Goal: Information Seeking & Learning: Learn about a topic

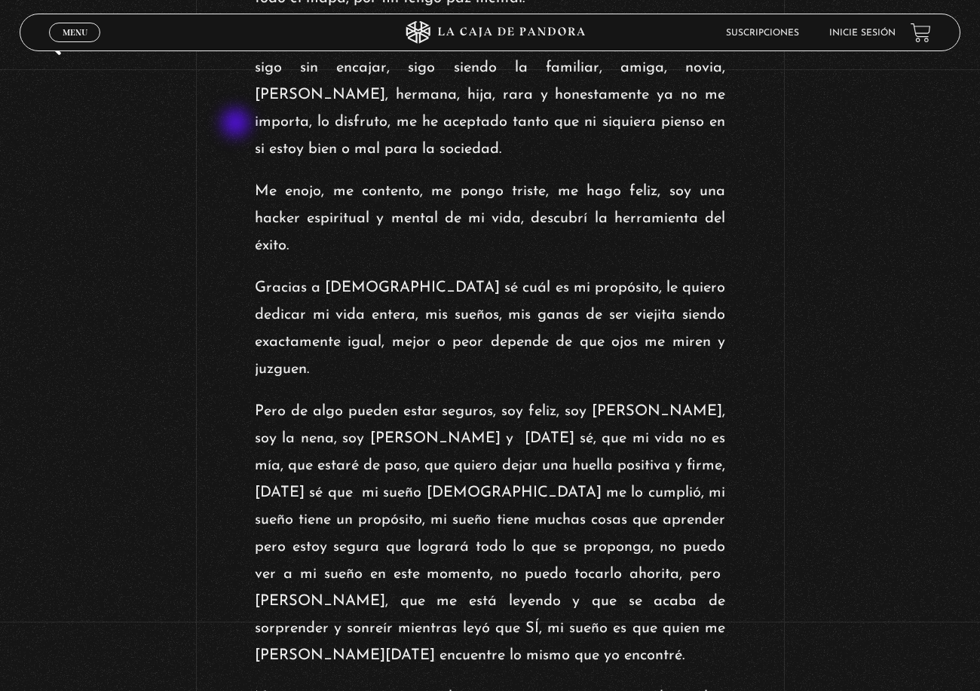
scroll to position [2516, 0]
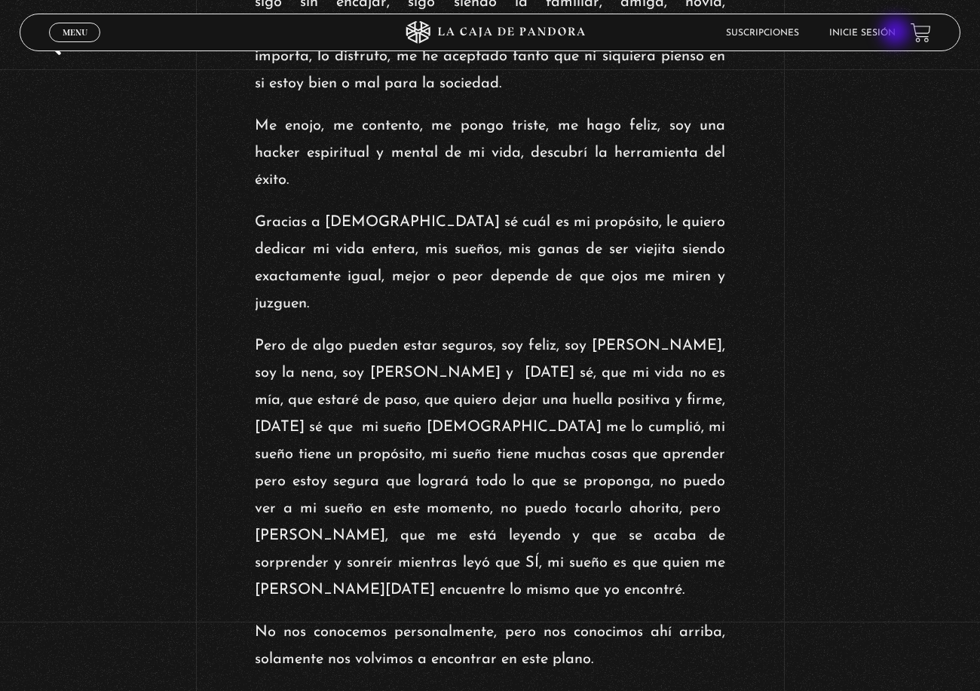
click at [896, 33] on link "Inicie sesión" at bounding box center [862, 33] width 66 height 9
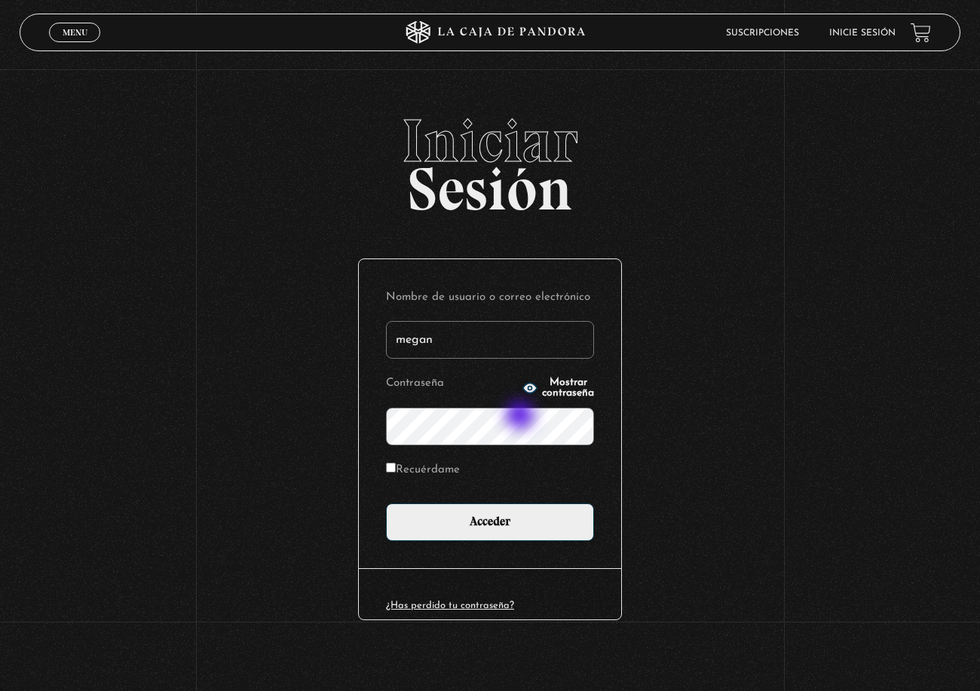
type input "megan"
click at [386, 504] on input "Acceder" at bounding box center [490, 523] width 208 height 38
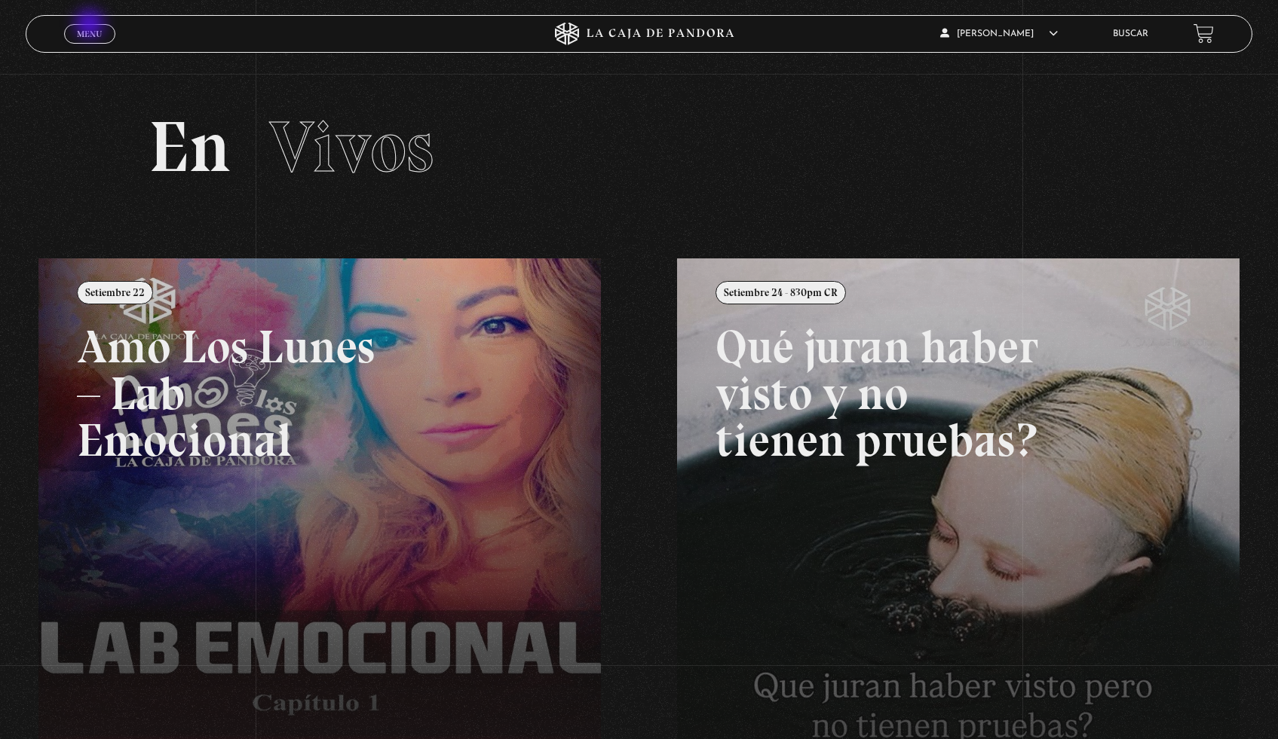
click at [91, 26] on link "Menu Cerrar" at bounding box center [89, 34] width 51 height 20
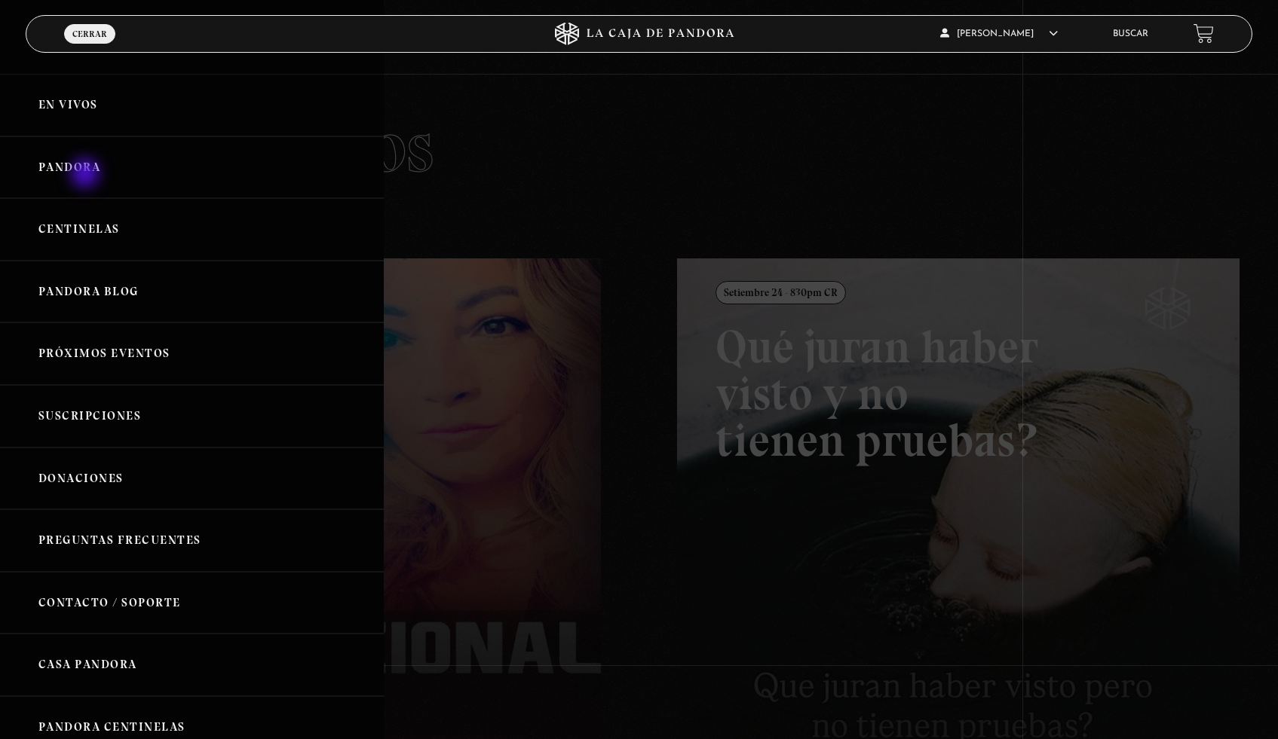
click at [87, 175] on link "Pandora" at bounding box center [192, 167] width 384 height 63
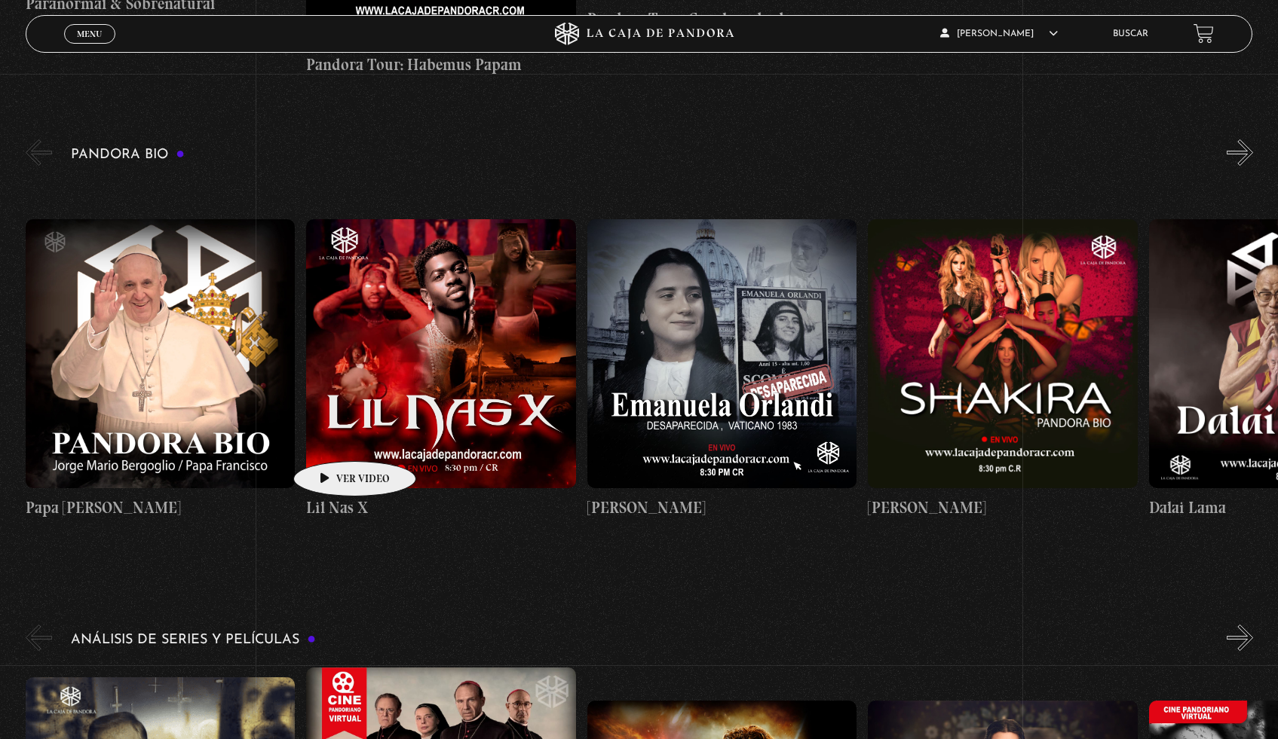
scroll to position [1617, 0]
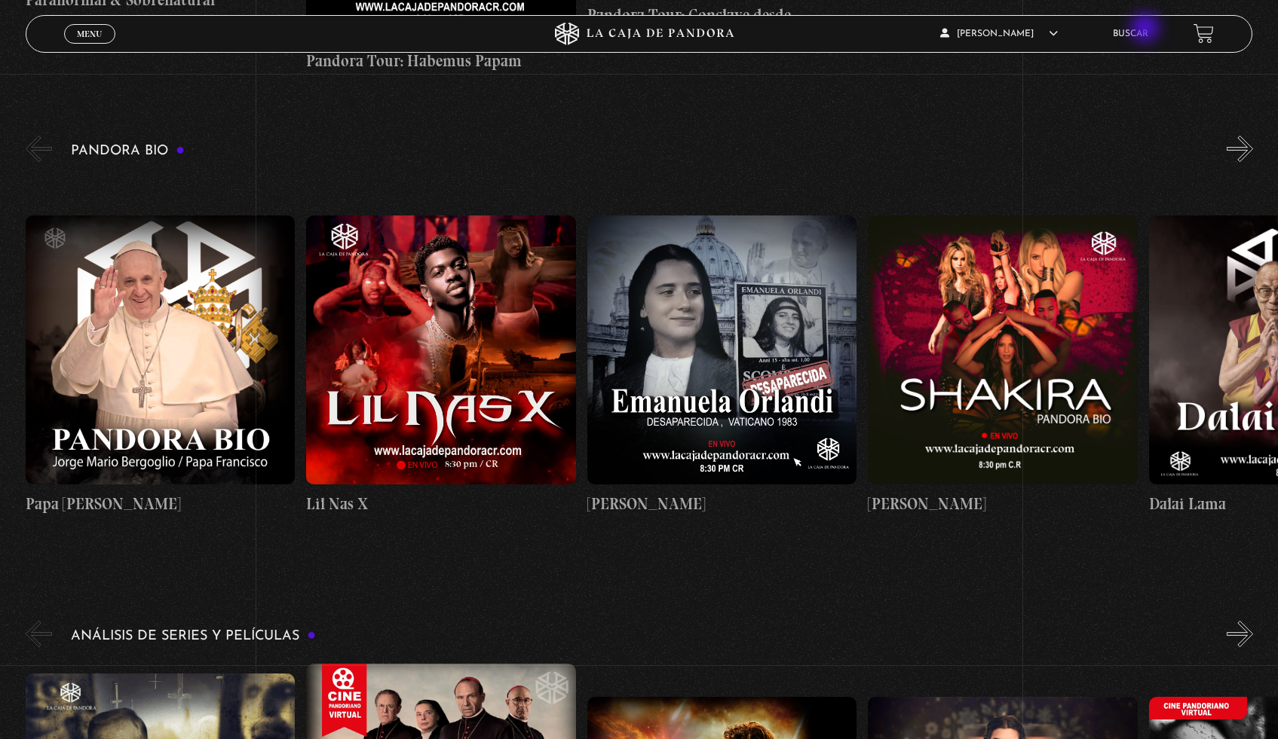
click at [1147, 29] on link "Buscar" at bounding box center [1130, 33] width 35 height 9
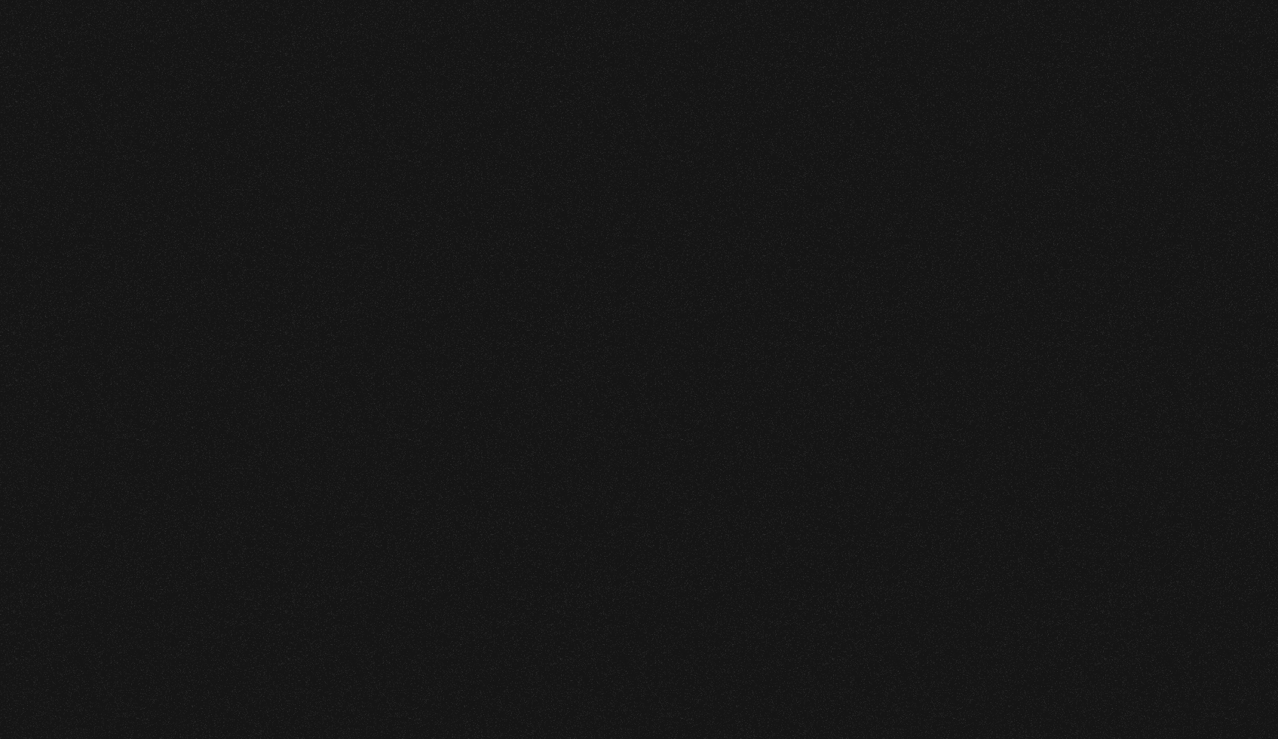
click at [1124, 27] on ul "Buscar" at bounding box center [1094, 33] width 59 height 21
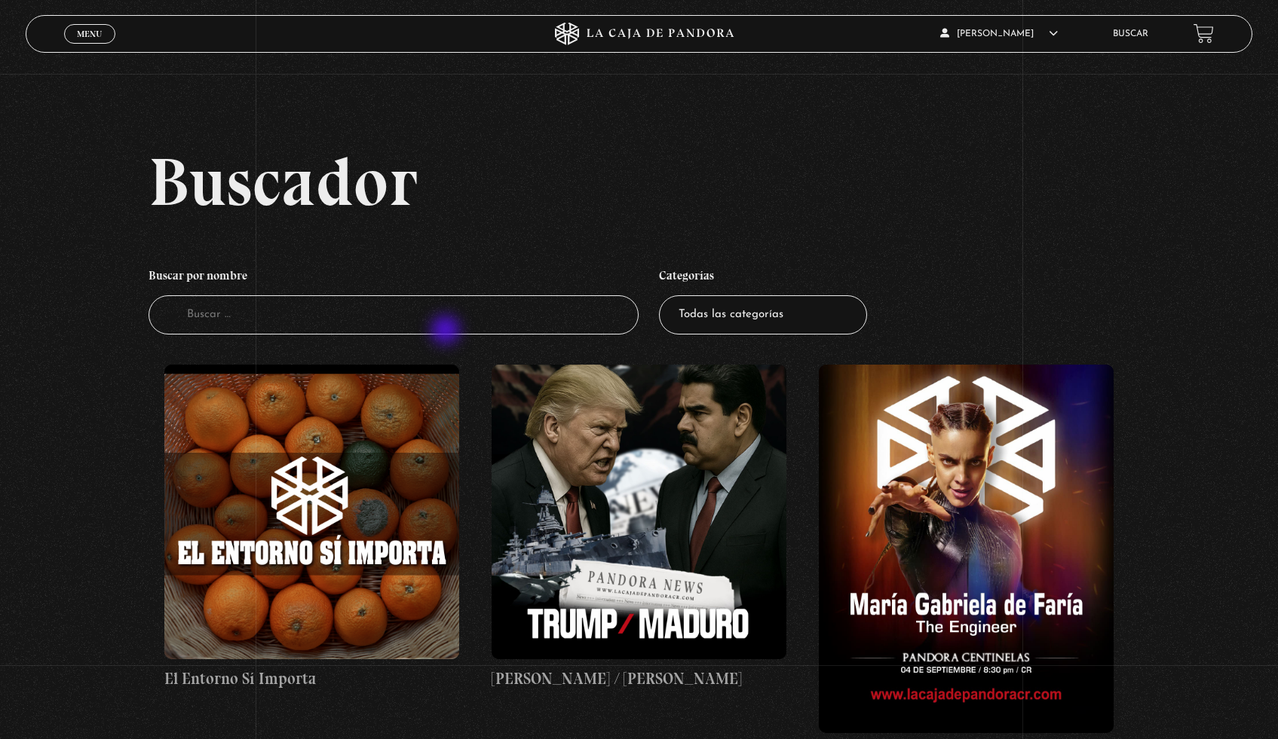
click at [447, 333] on input "Buscador" at bounding box center [394, 315] width 491 height 40
type input "pedofilia"
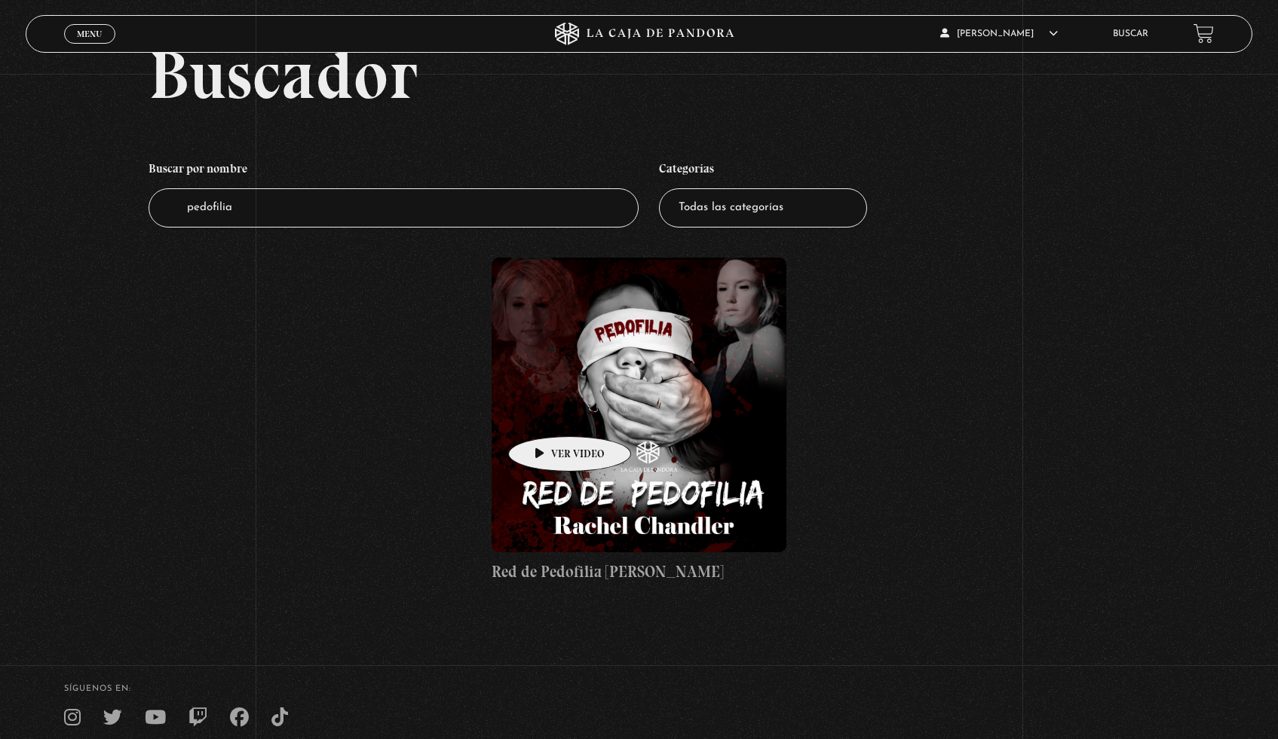
scroll to position [108, 0]
click at [626, 423] on figure at bounding box center [638, 404] width 295 height 295
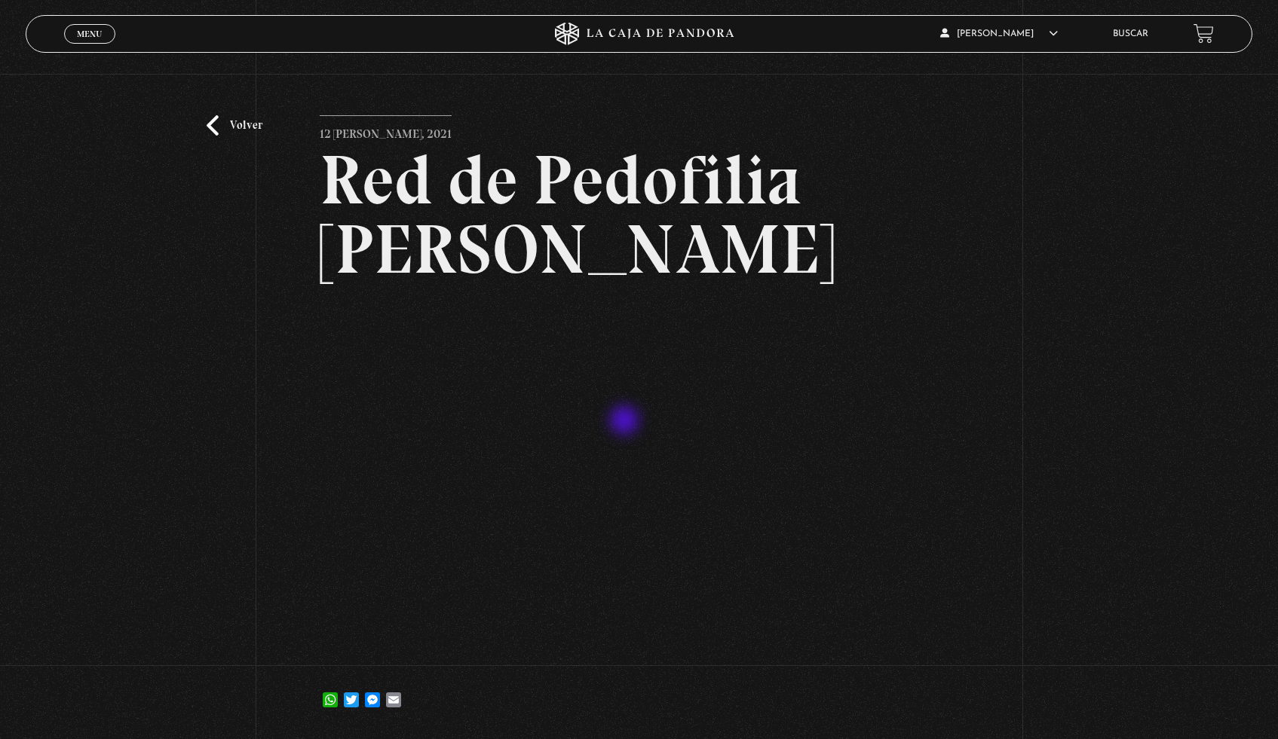
scroll to position [34, 0]
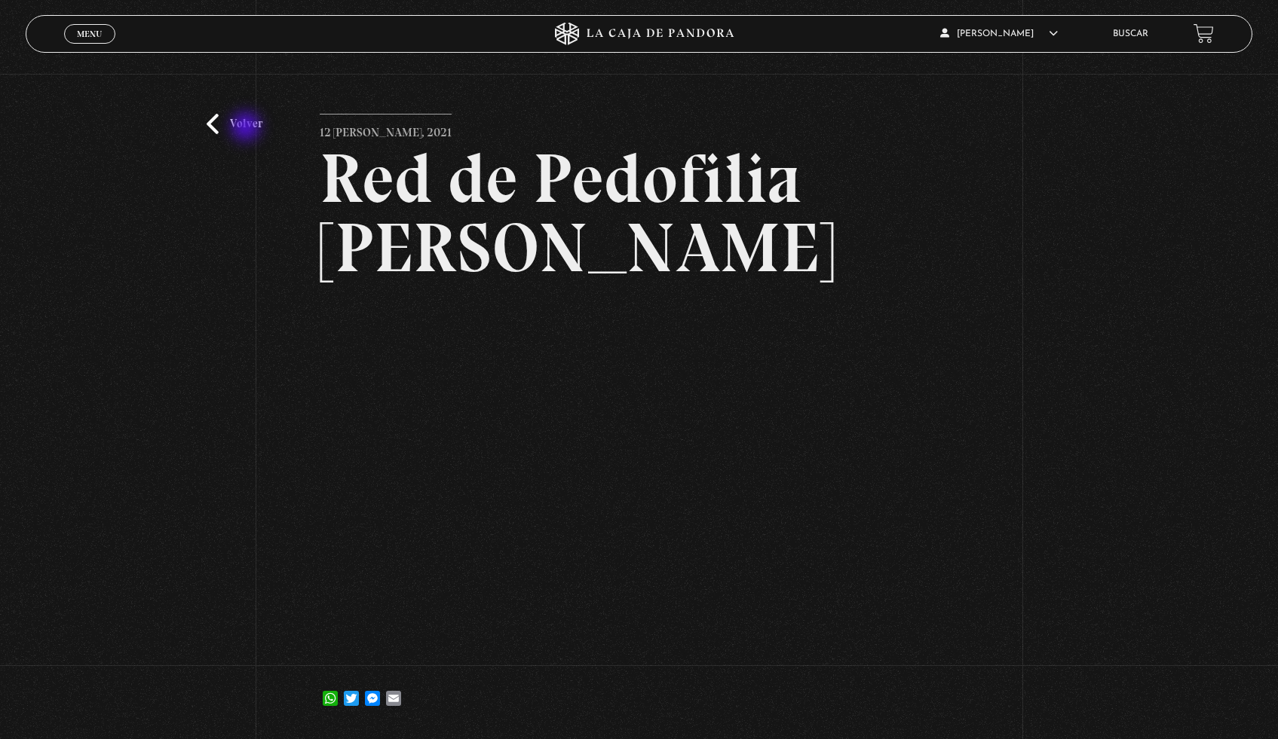
click at [247, 125] on link "Volver" at bounding box center [235, 124] width 56 height 20
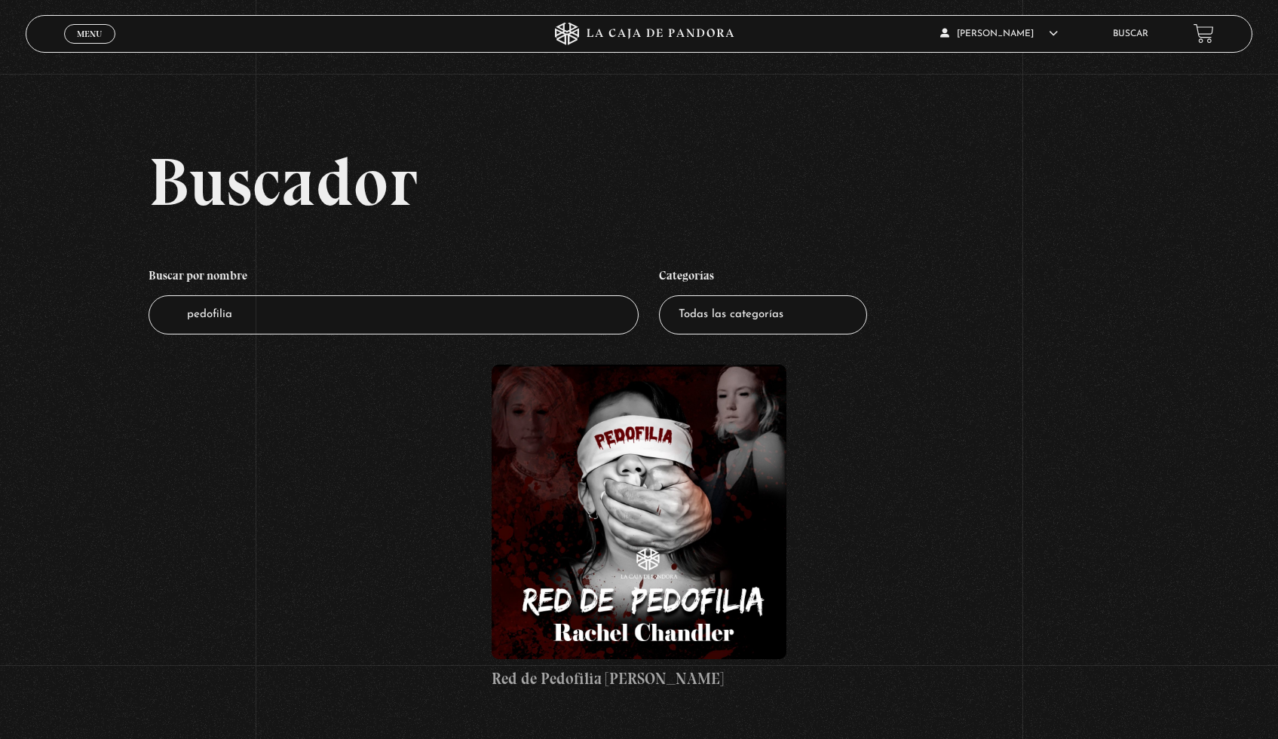
scroll to position [2, 0]
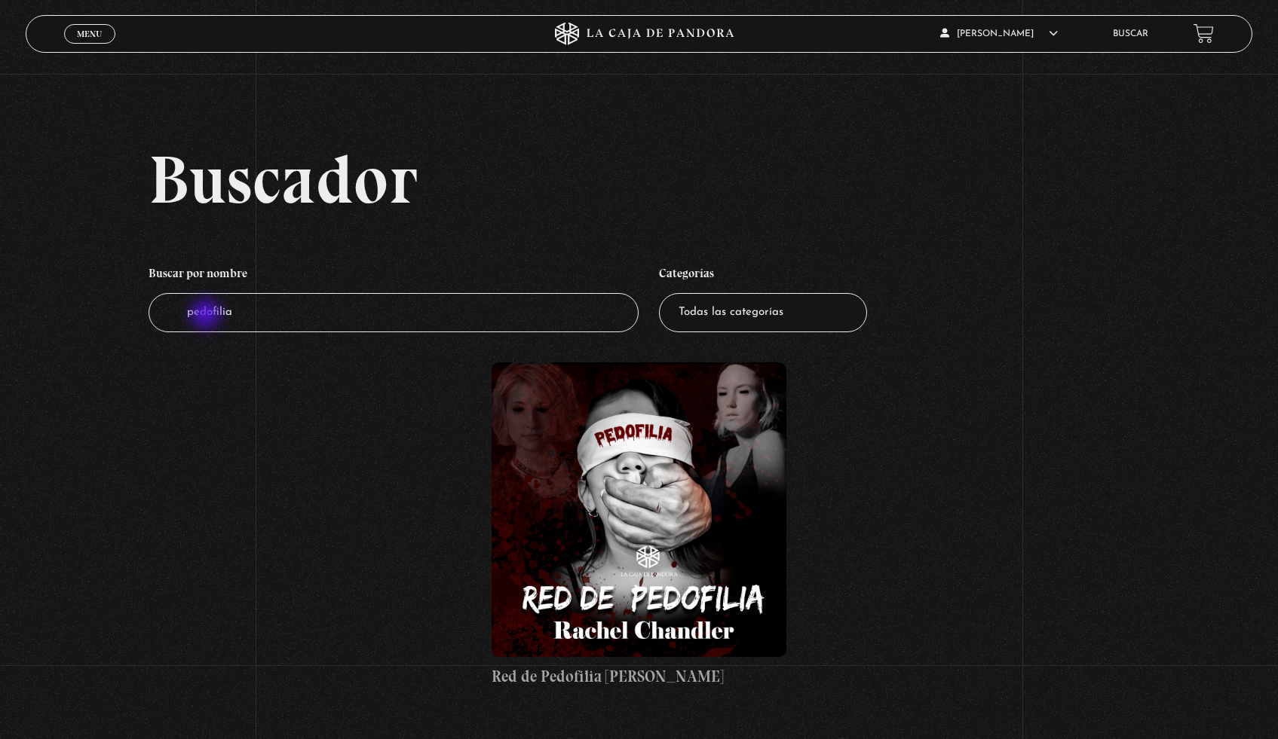
drag, startPoint x: 271, startPoint y: 320, endPoint x: 153, endPoint y: 311, distance: 117.9
click at [153, 312] on input "pedofilia" at bounding box center [394, 313] width 491 height 40
type input "trata de personas"
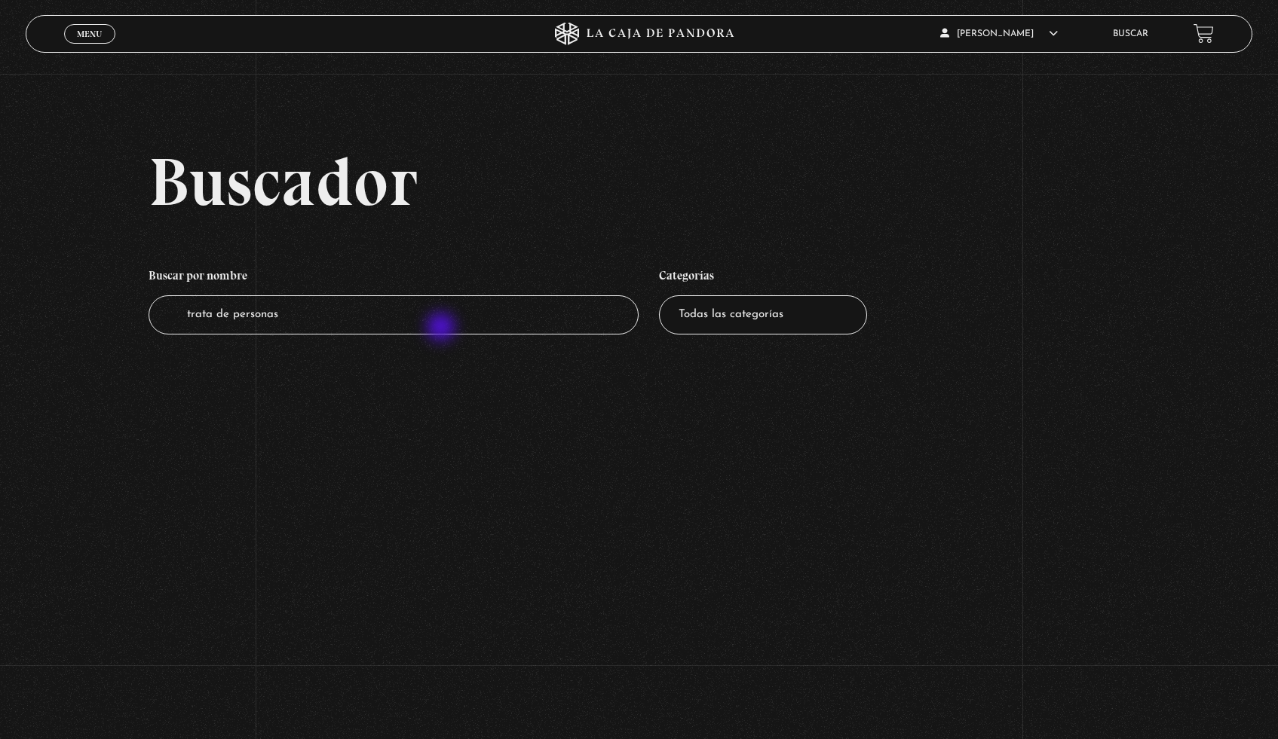
click at [442, 329] on input "trata de personas" at bounding box center [394, 315] width 491 height 40
click at [317, 311] on input "trata de personas" at bounding box center [394, 315] width 491 height 40
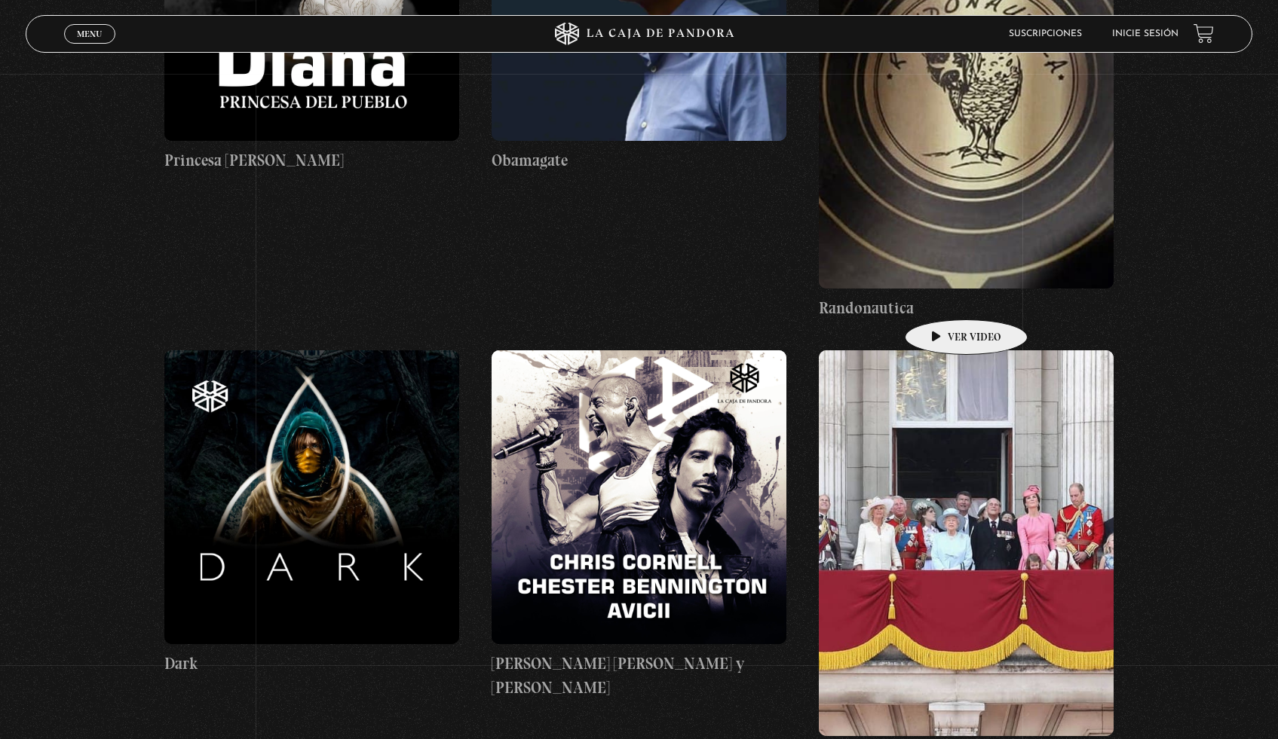
scroll to position [40074, 0]
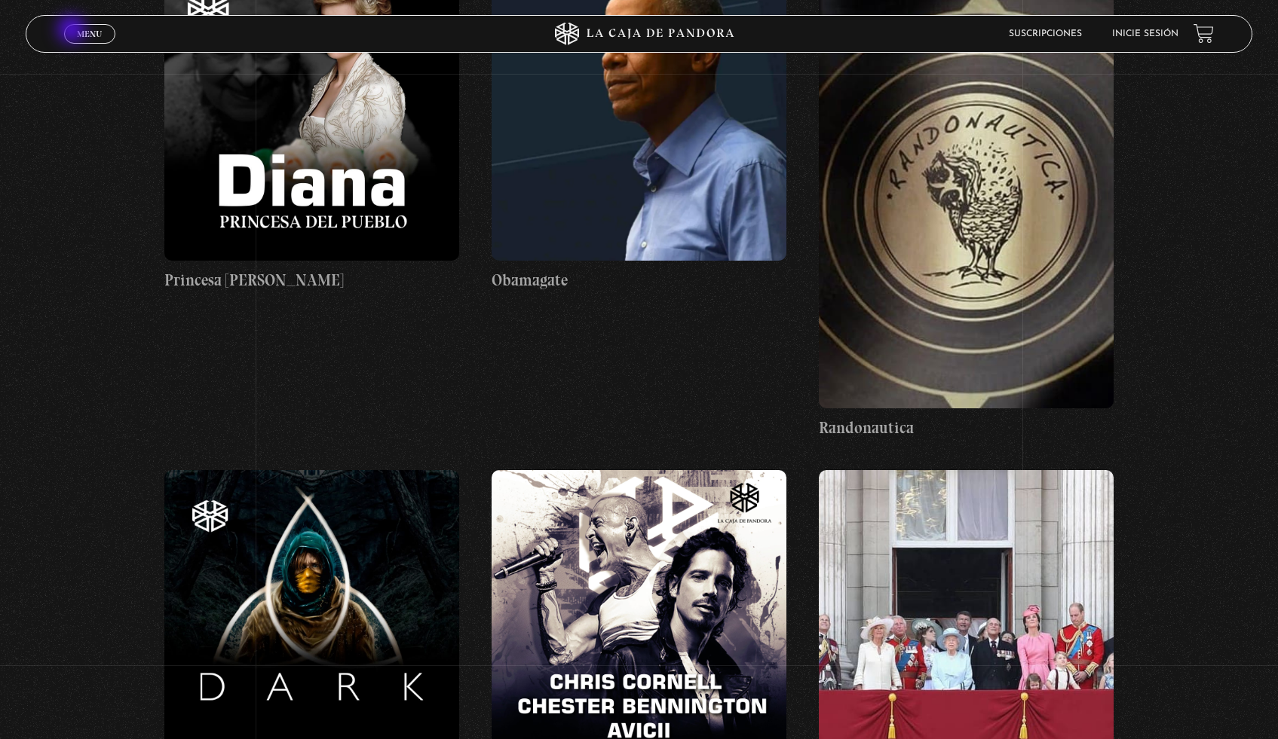
click at [81, 32] on span "Menu" at bounding box center [89, 33] width 25 height 9
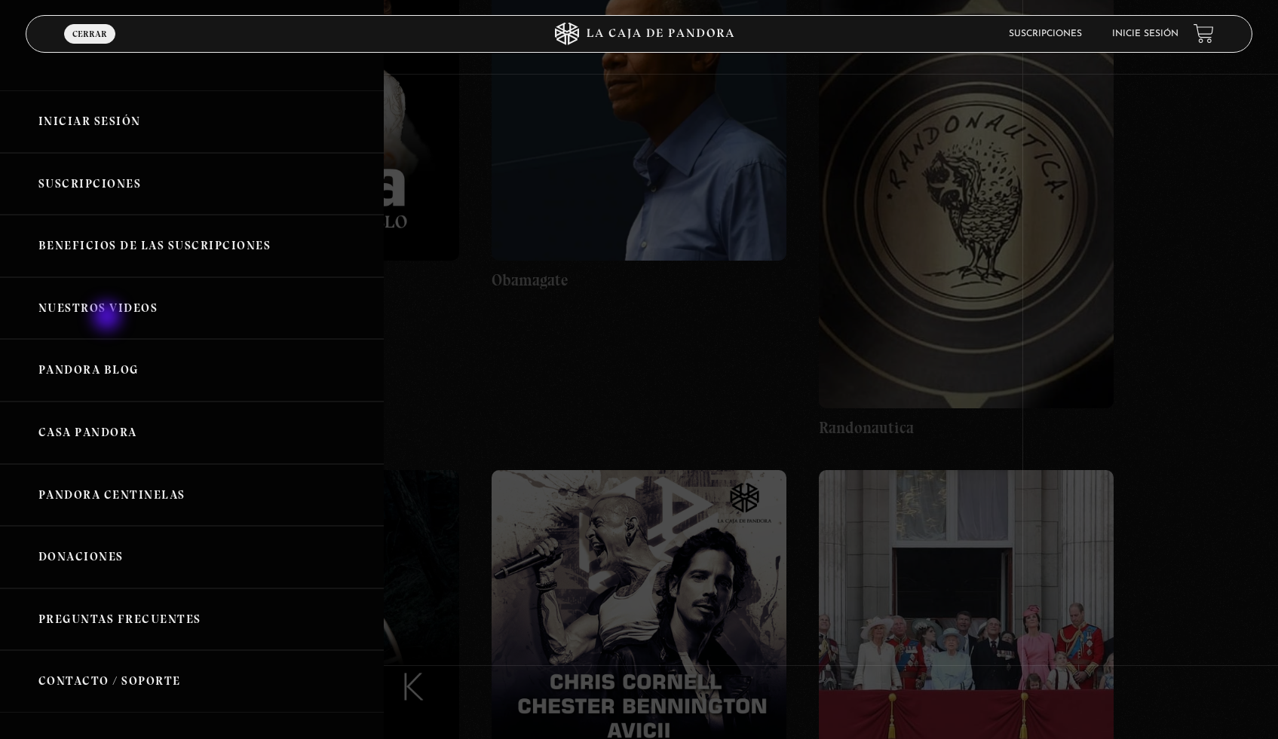
click at [109, 318] on link "Nuestros Videos" at bounding box center [192, 308] width 384 height 63
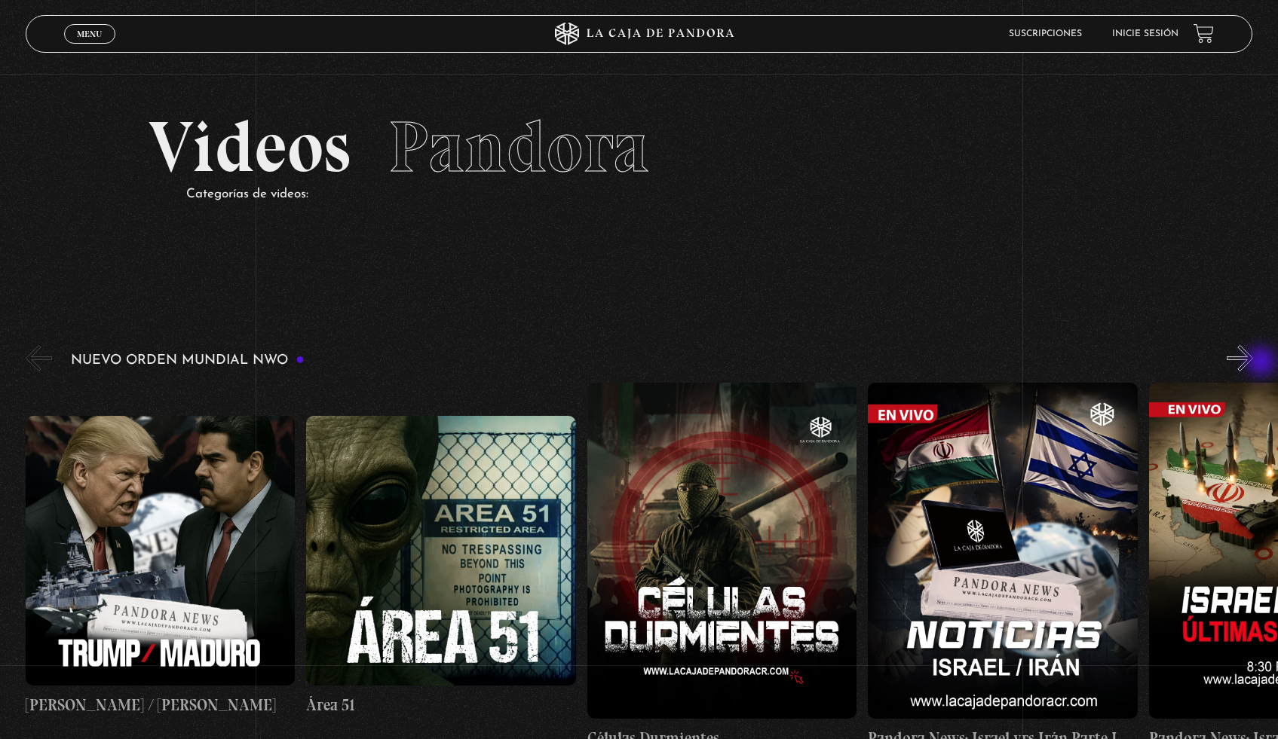
click at [1253, 363] on button "»" at bounding box center [1239, 358] width 26 height 26
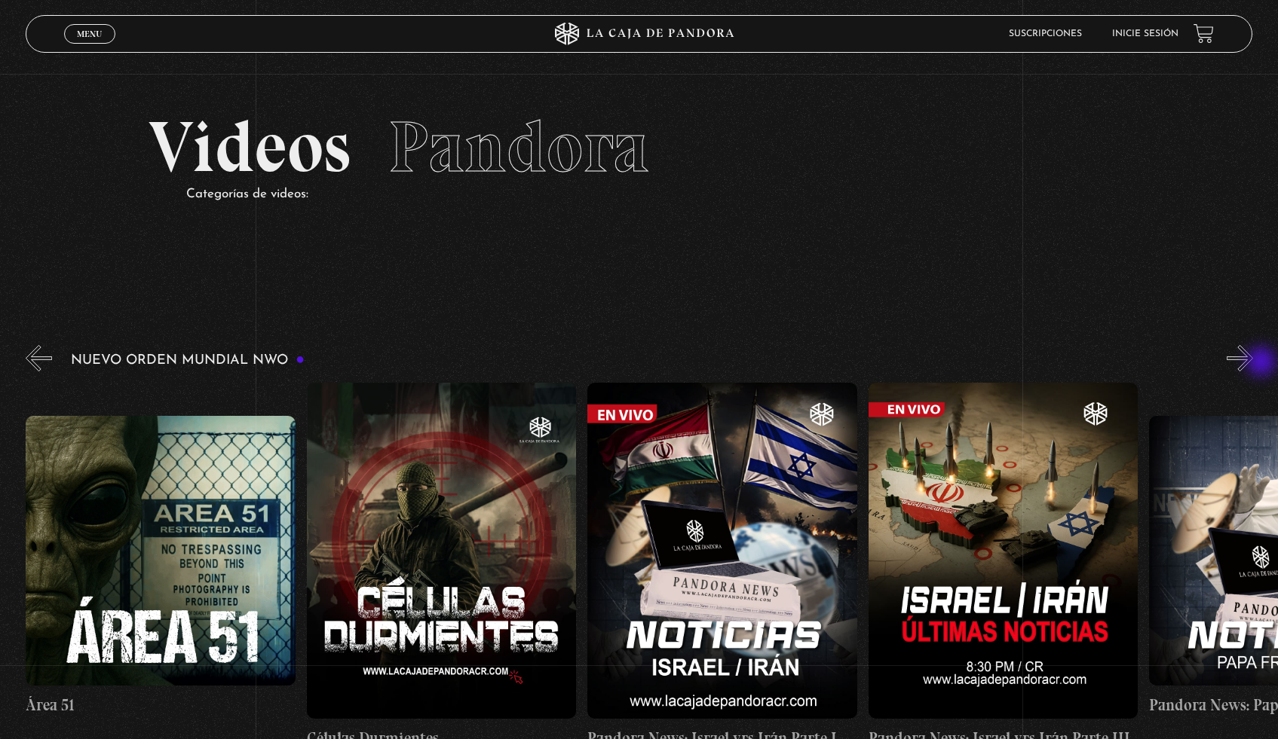
scroll to position [0, 280]
click at [1253, 363] on button "»" at bounding box center [1239, 358] width 26 height 26
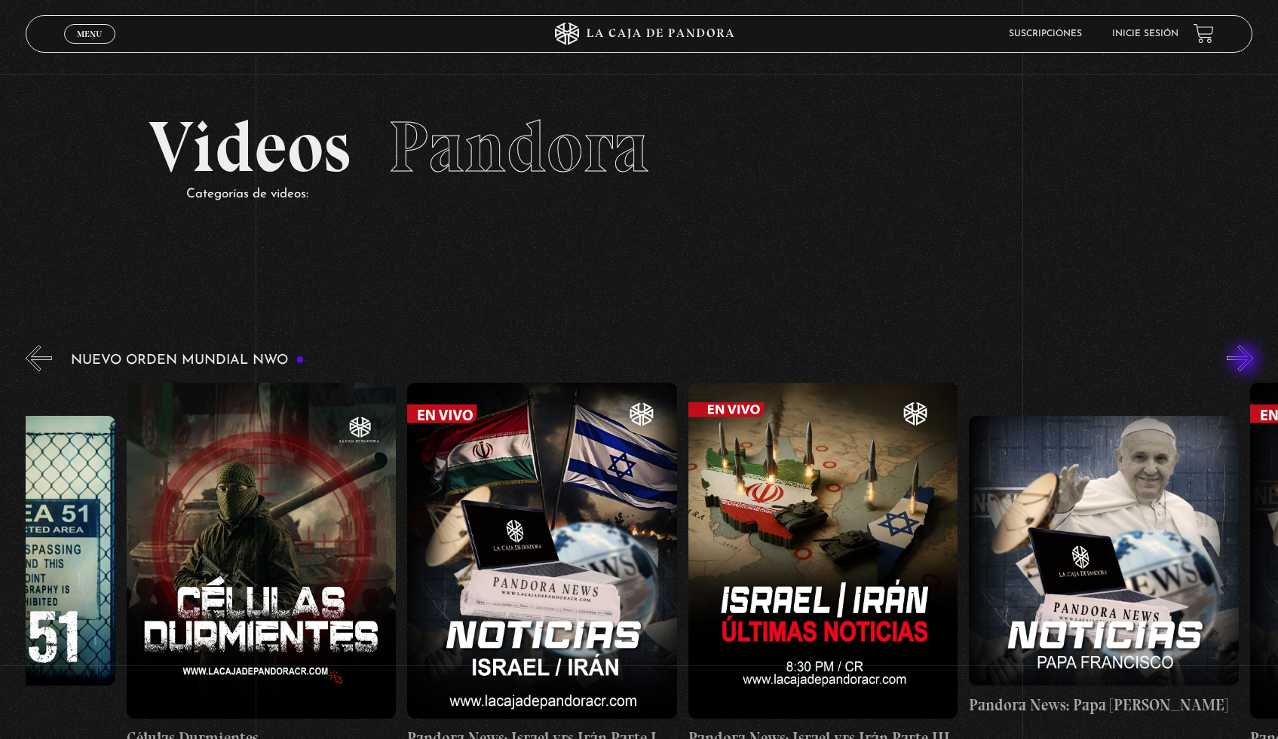
click at [1246, 361] on button "»" at bounding box center [1239, 358] width 26 height 26
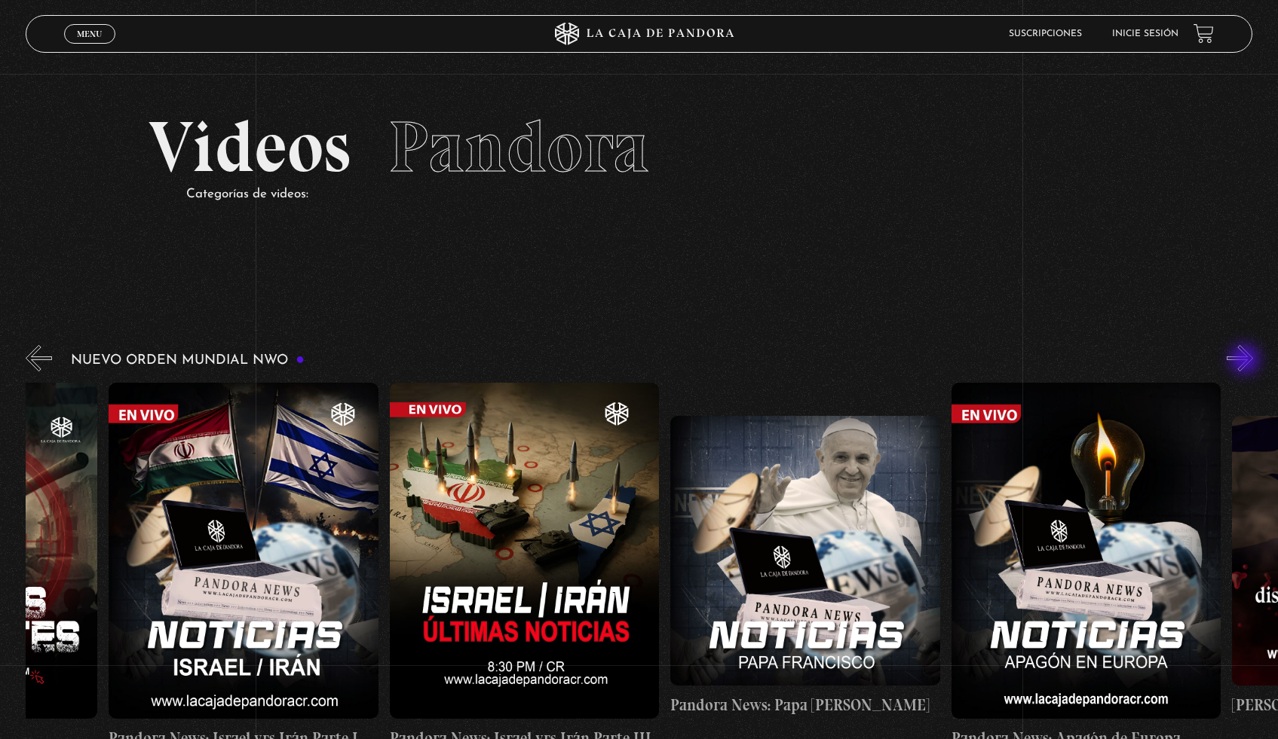
click at [1246, 361] on button "»" at bounding box center [1239, 358] width 26 height 26
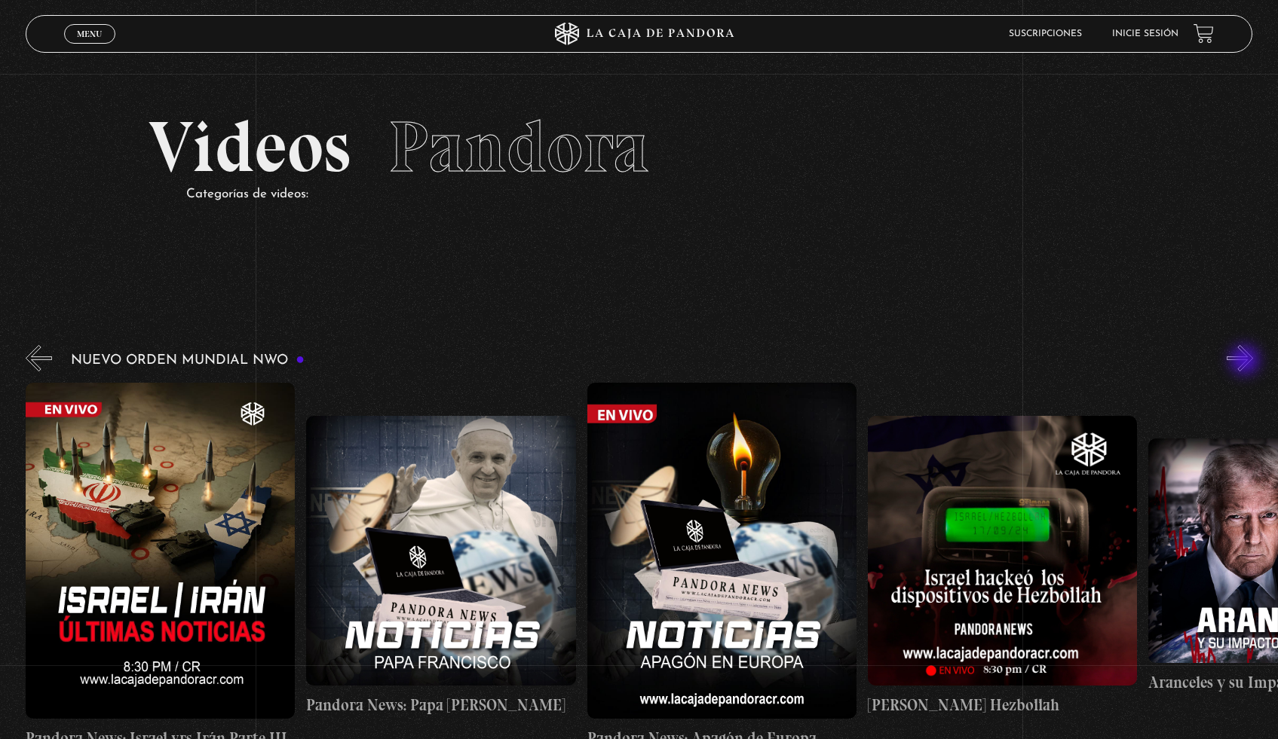
click at [1246, 362] on button "»" at bounding box center [1239, 358] width 26 height 26
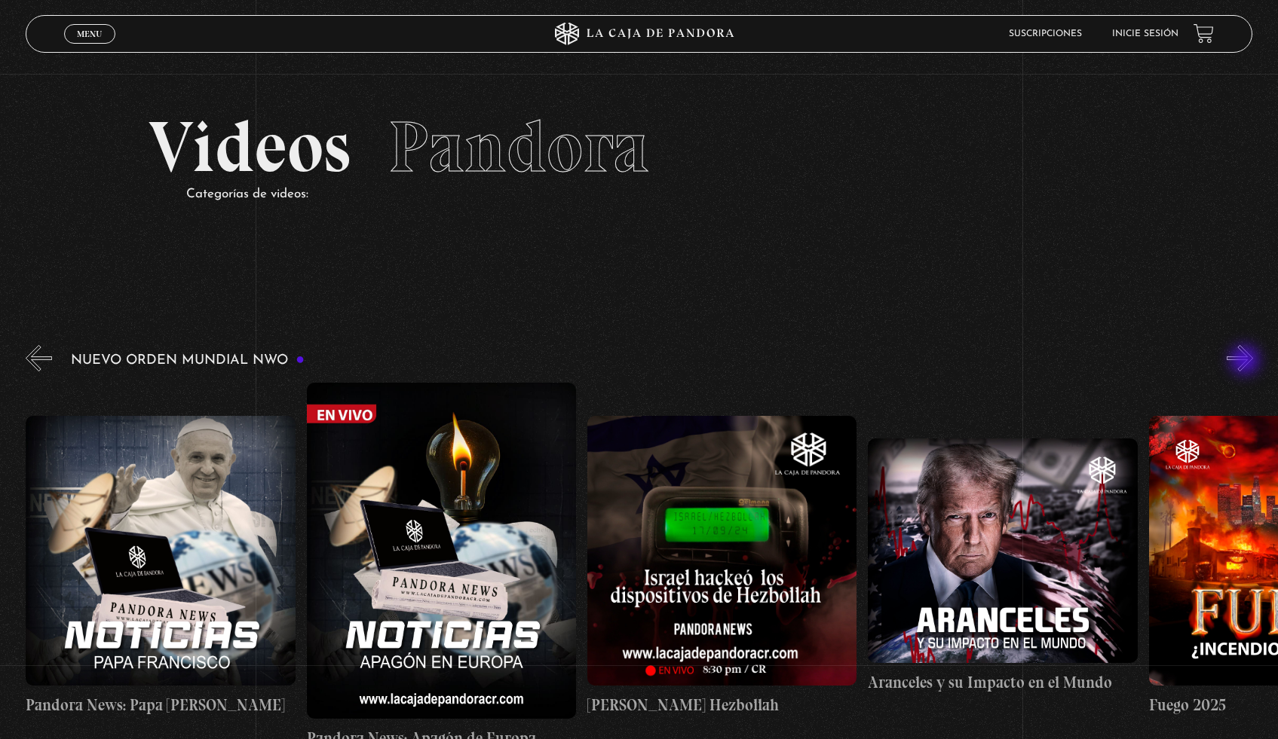
click at [1247, 362] on button "»" at bounding box center [1239, 358] width 26 height 26
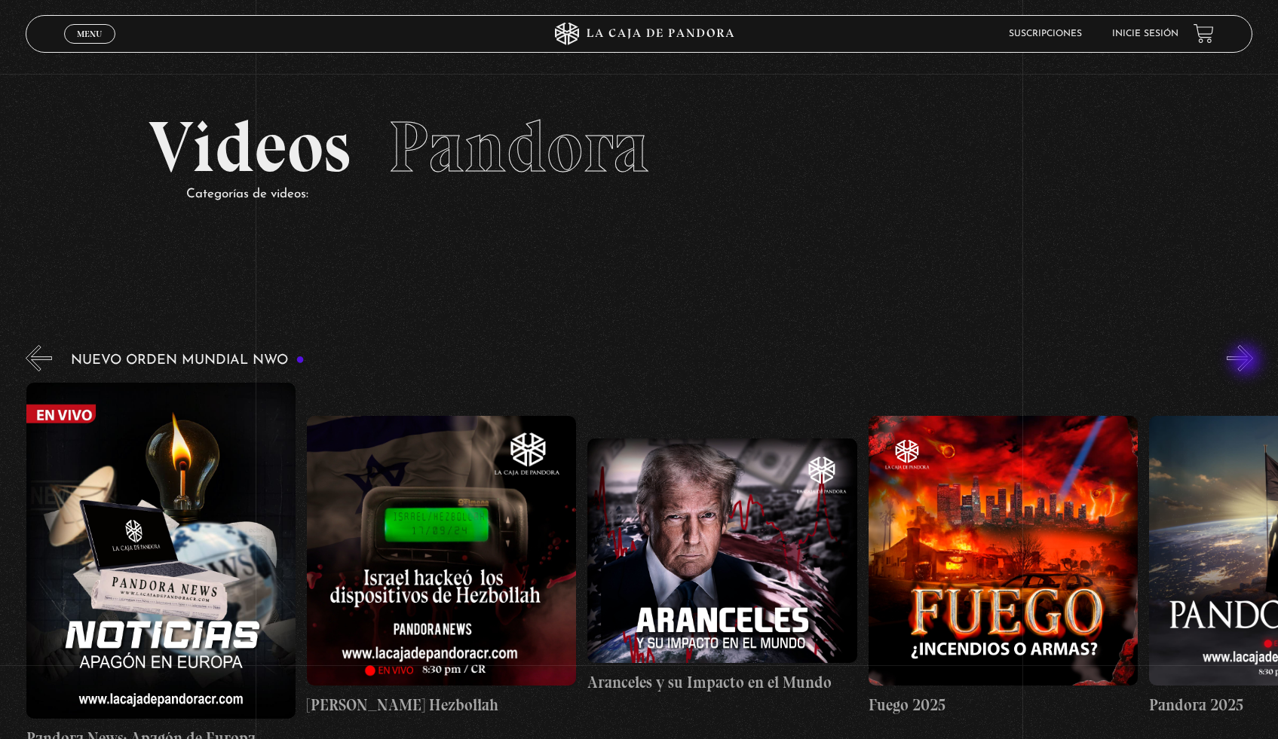
click at [1247, 363] on button "»" at bounding box center [1239, 358] width 26 height 26
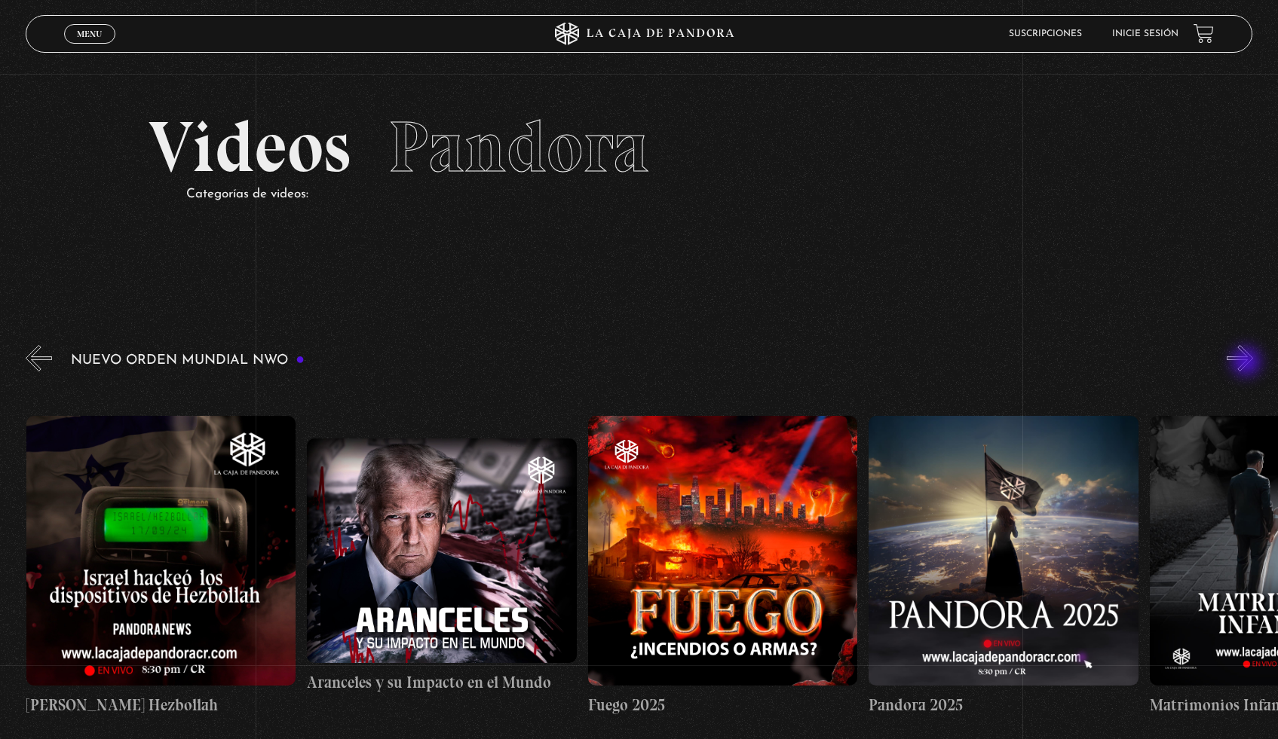
click at [1248, 363] on button "»" at bounding box center [1239, 358] width 26 height 26
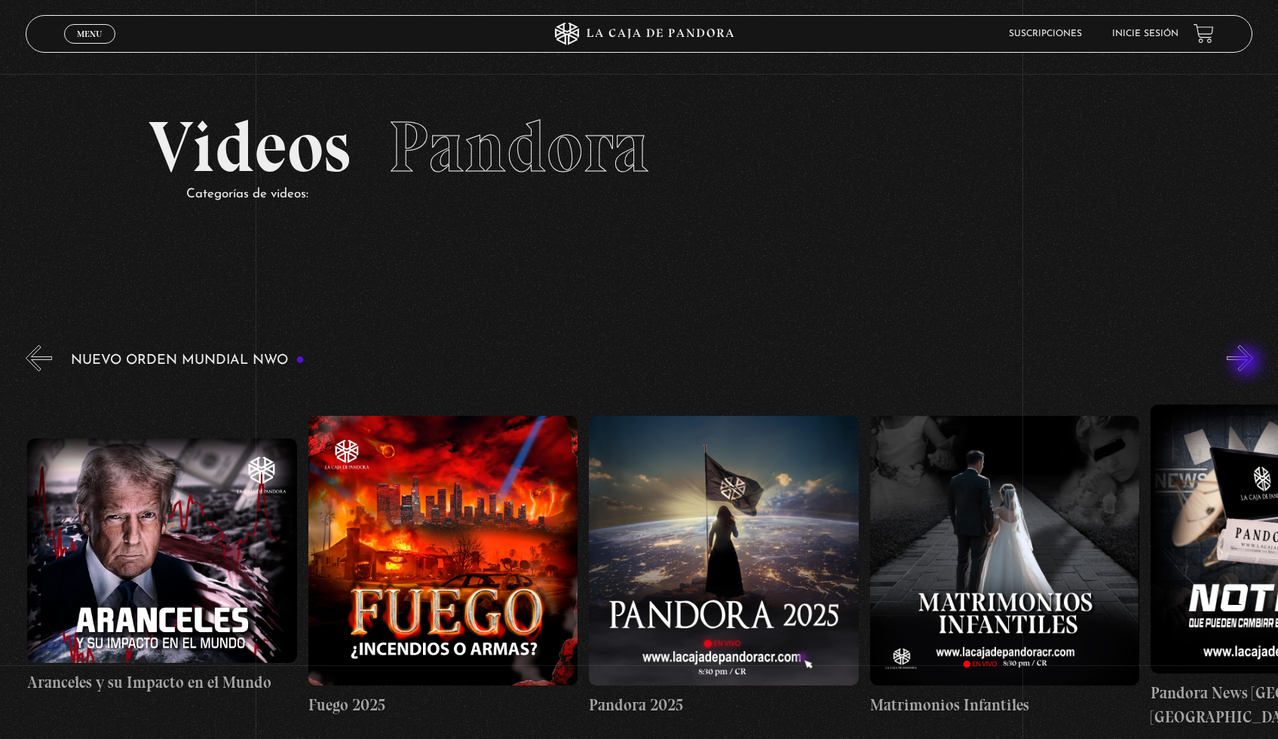
click at [1248, 363] on button "»" at bounding box center [1239, 358] width 26 height 26
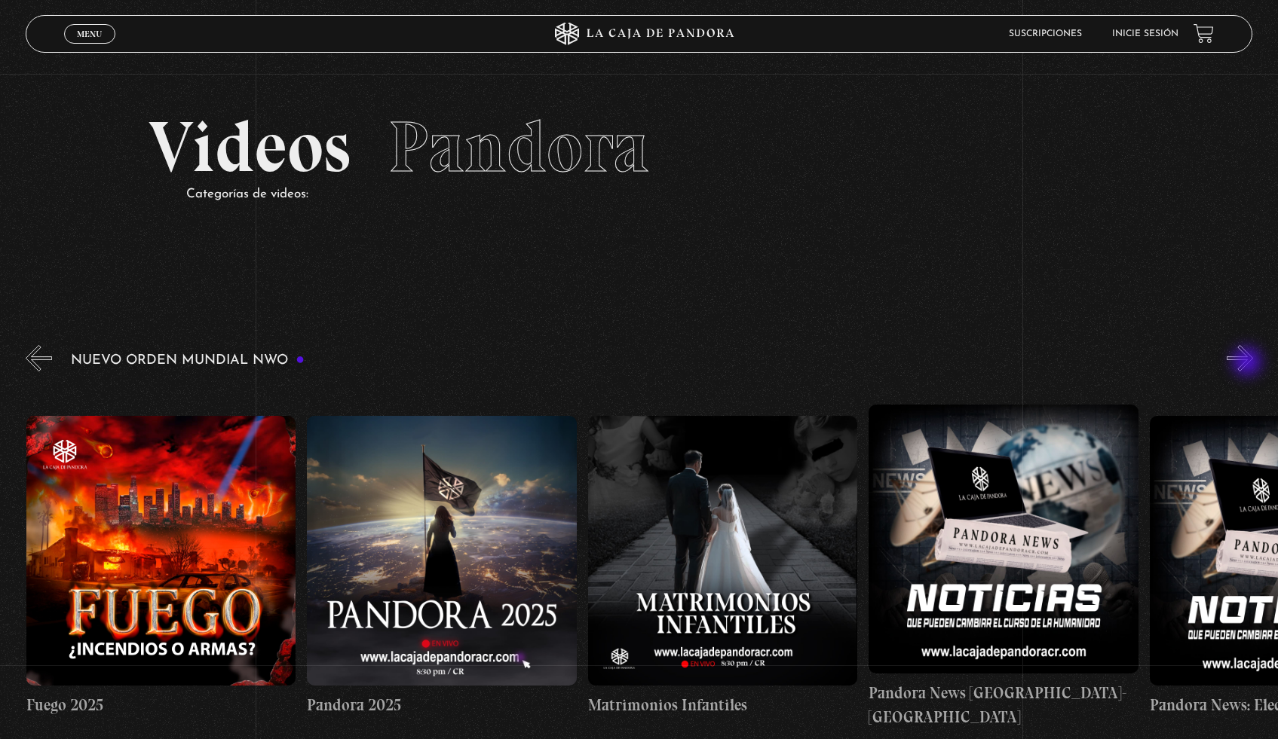
click at [1248, 363] on button "»" at bounding box center [1239, 358] width 26 height 26
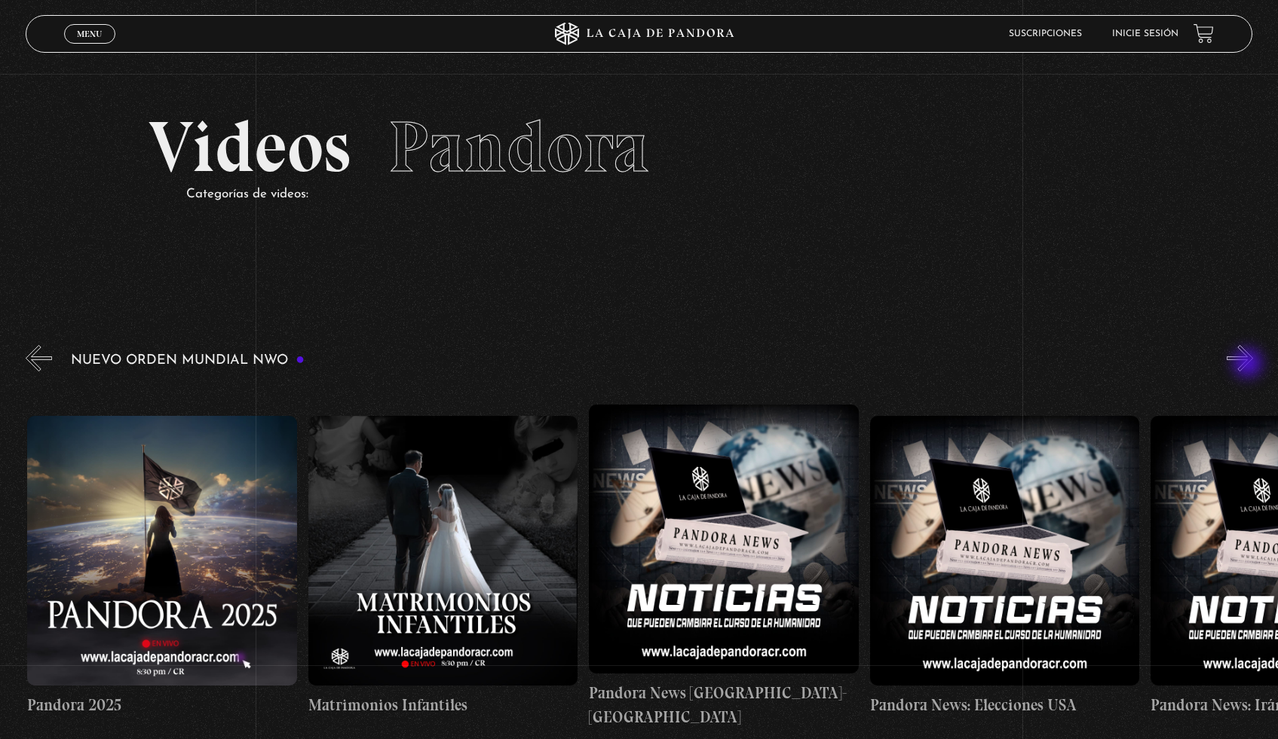
click at [1249, 365] on button "»" at bounding box center [1239, 358] width 26 height 26
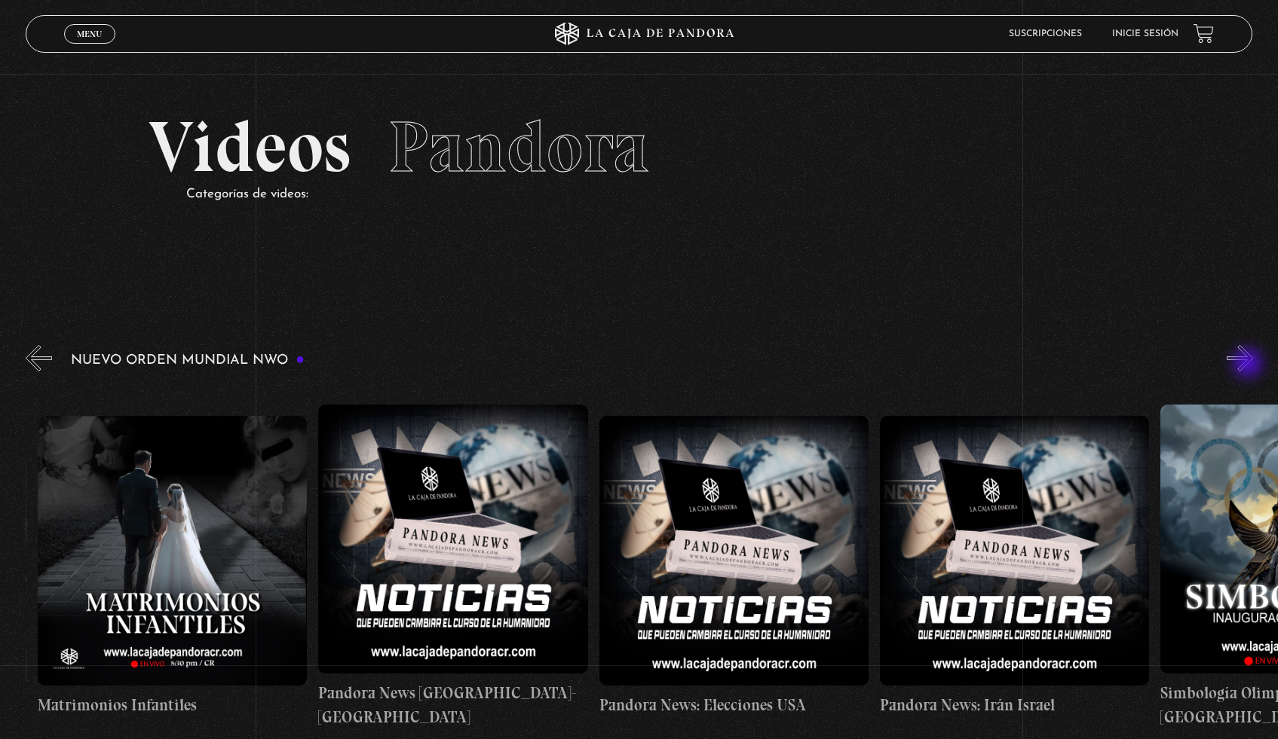
click at [1249, 365] on button "»" at bounding box center [1239, 358] width 26 height 26
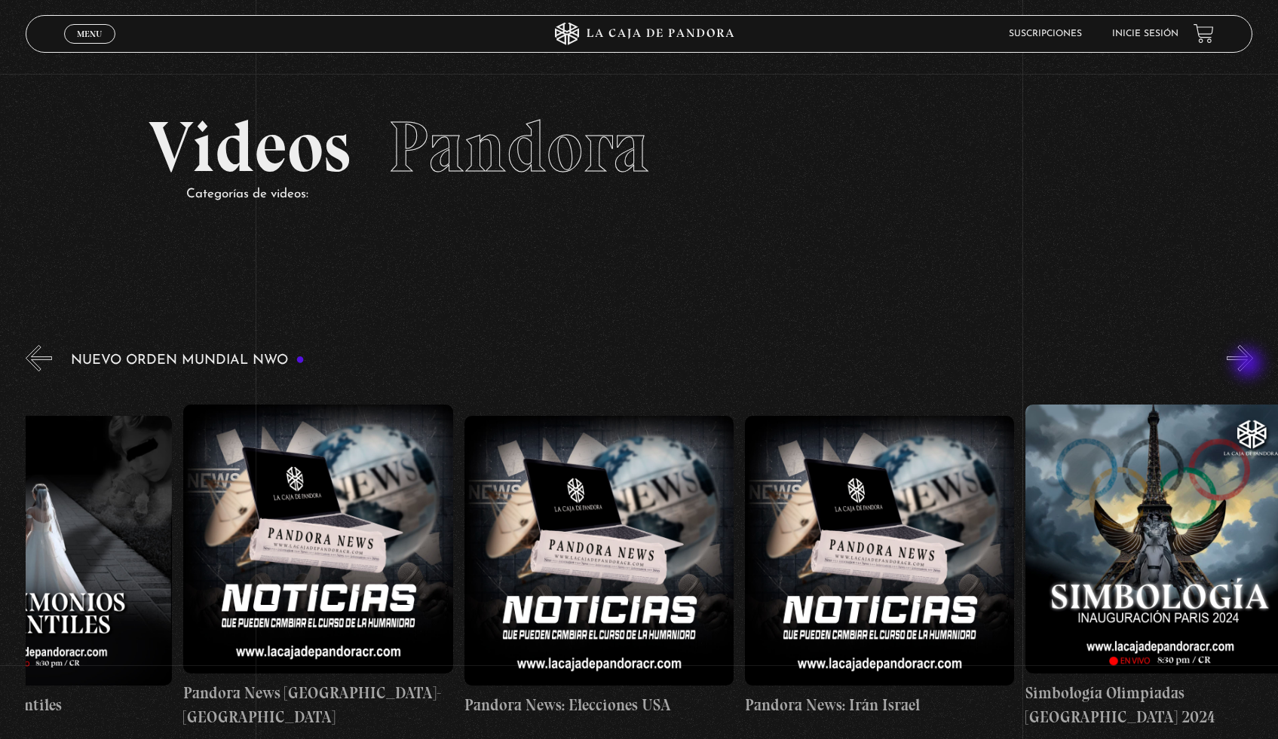
click at [1249, 365] on button "»" at bounding box center [1239, 358] width 26 height 26
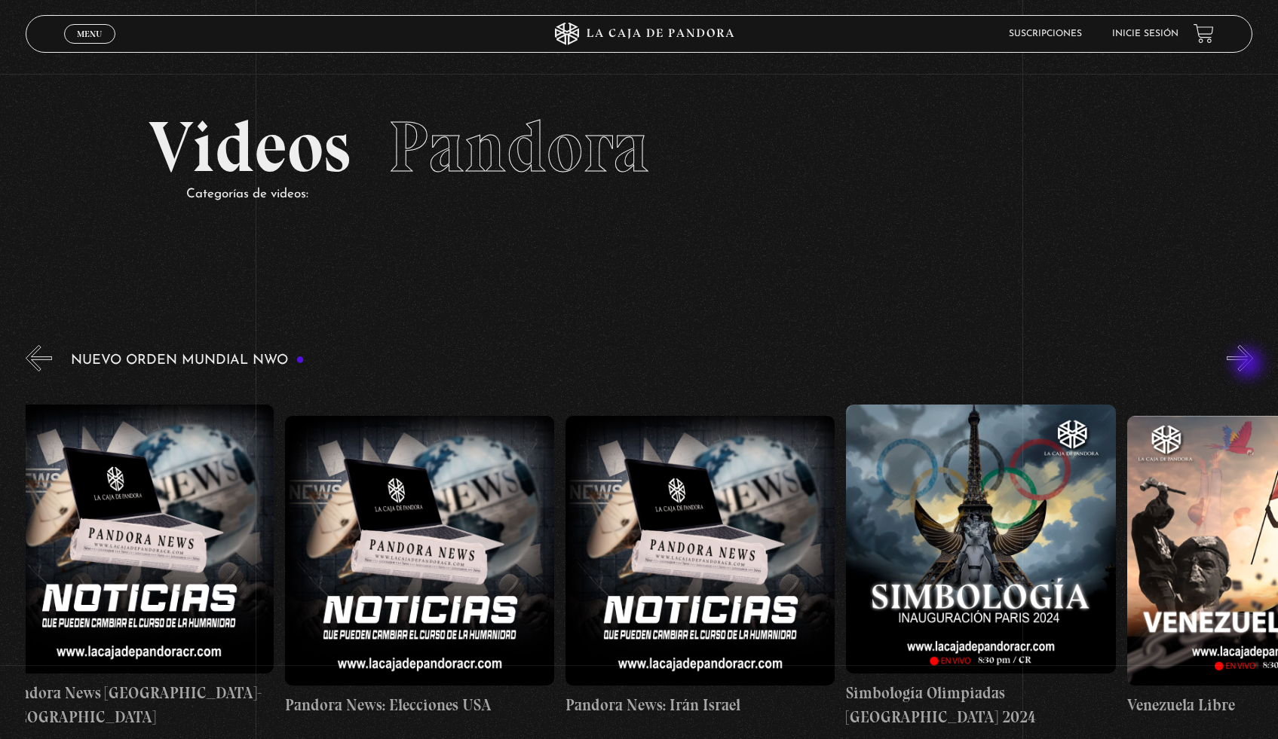
click at [1249, 365] on button "»" at bounding box center [1239, 358] width 26 height 26
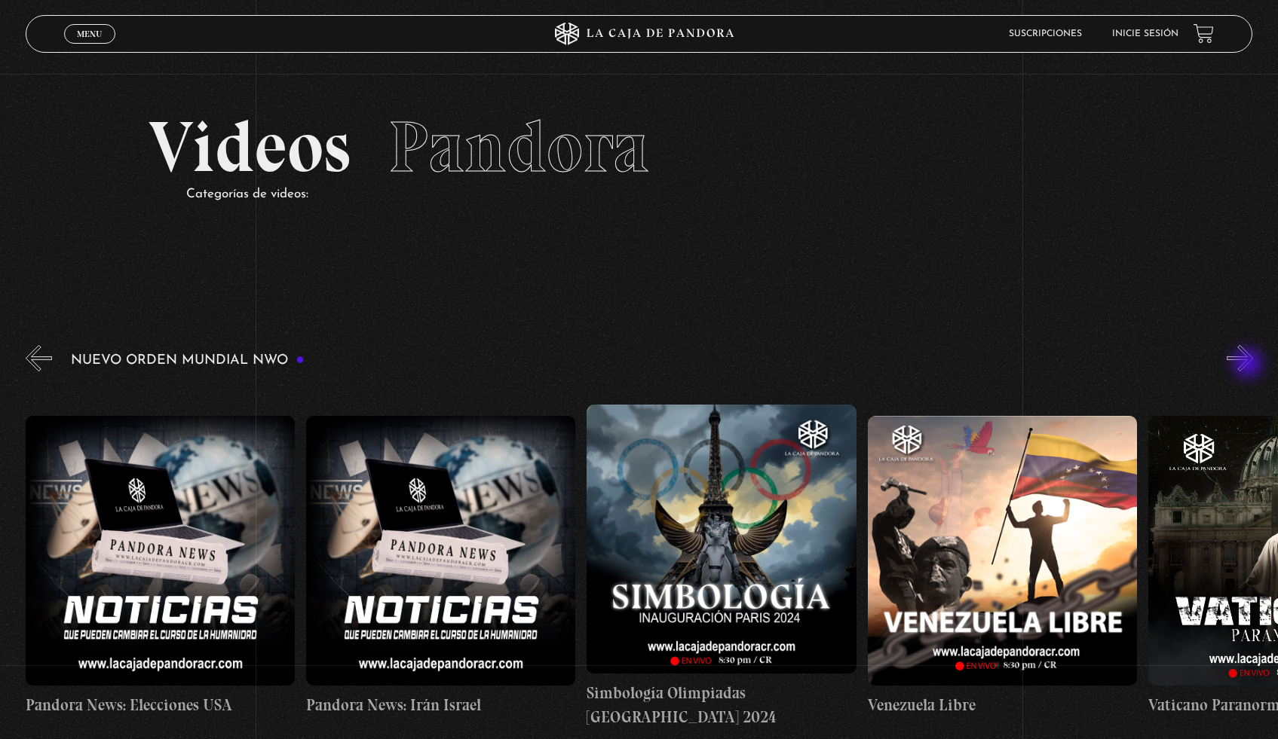
click at [1249, 365] on button "»" at bounding box center [1239, 358] width 26 height 26
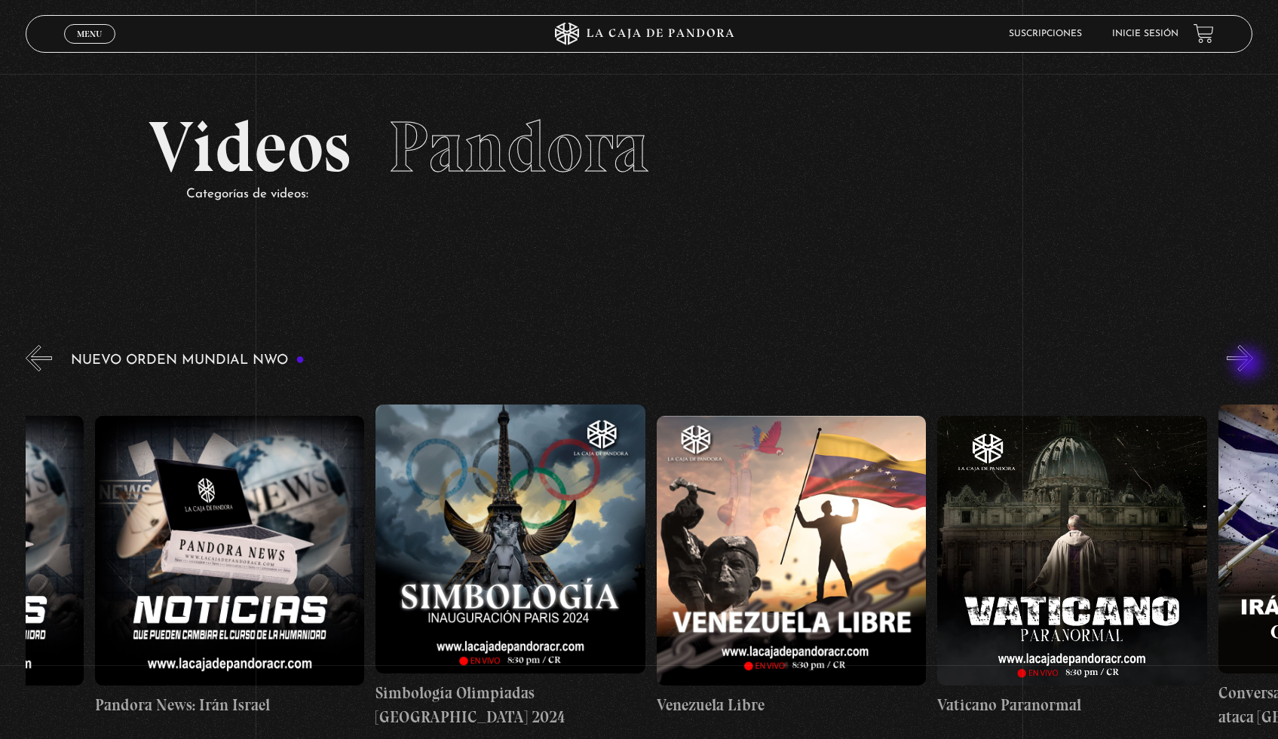
click at [1249, 365] on button "»" at bounding box center [1239, 358] width 26 height 26
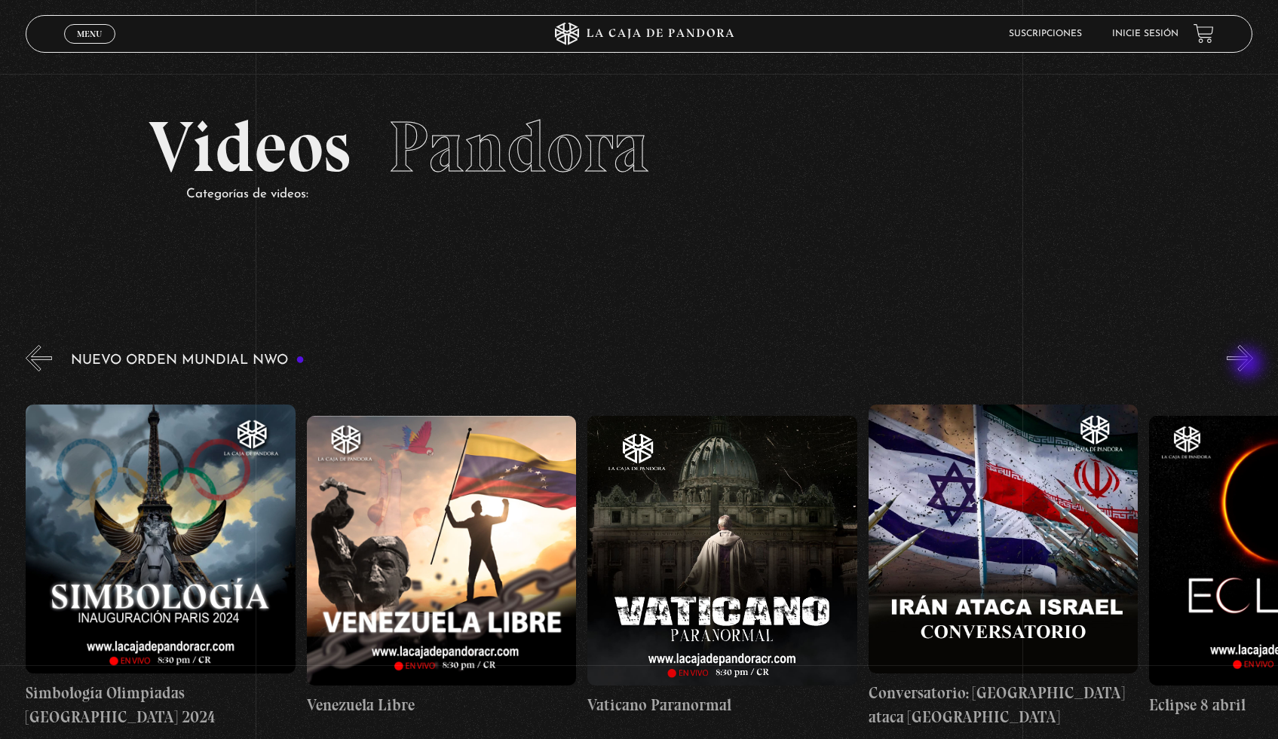
click at [1249, 365] on button "»" at bounding box center [1239, 358] width 26 height 26
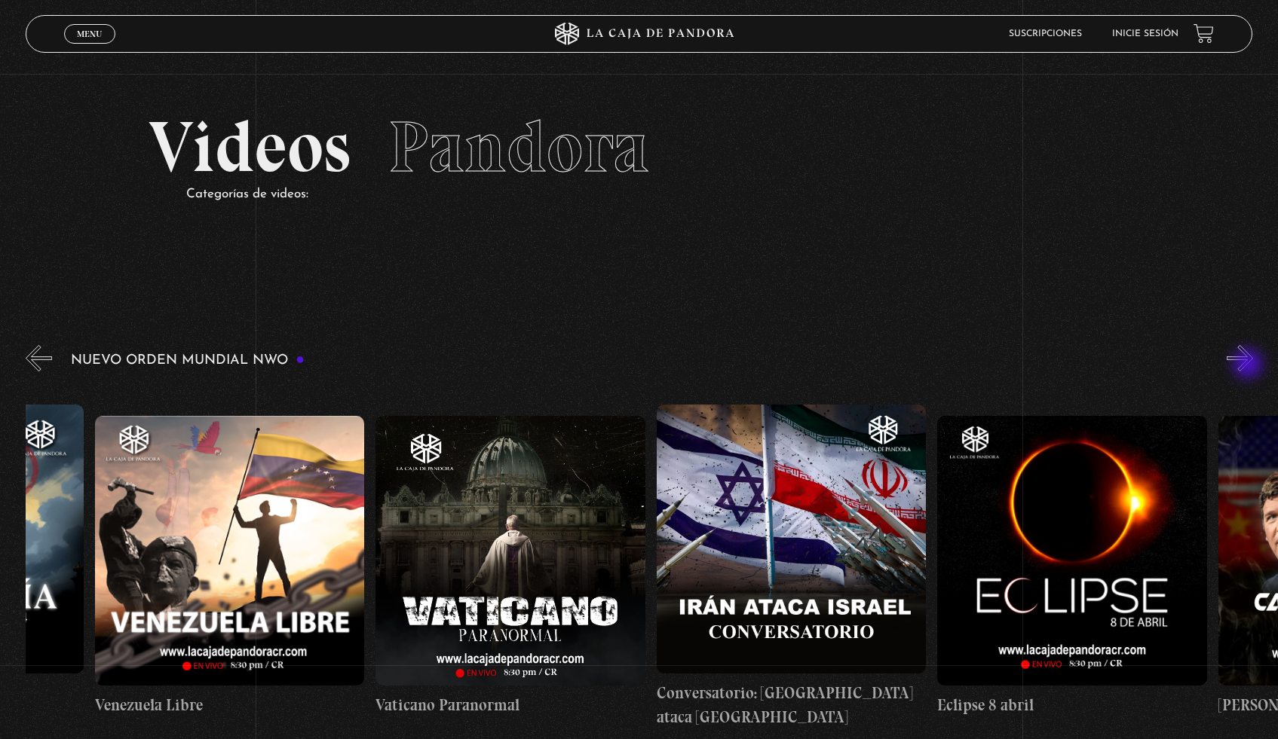
click at [1249, 366] on button "»" at bounding box center [1239, 358] width 26 height 26
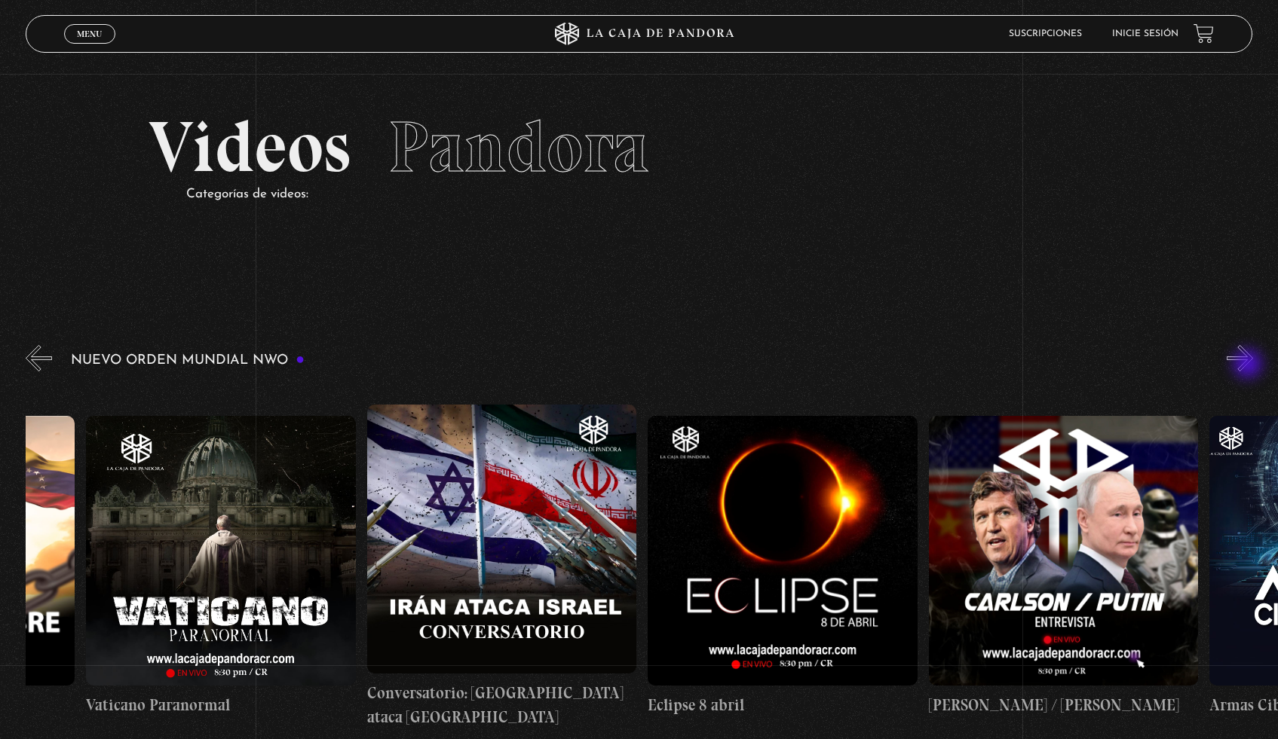
click at [1249, 366] on button "»" at bounding box center [1239, 358] width 26 height 26
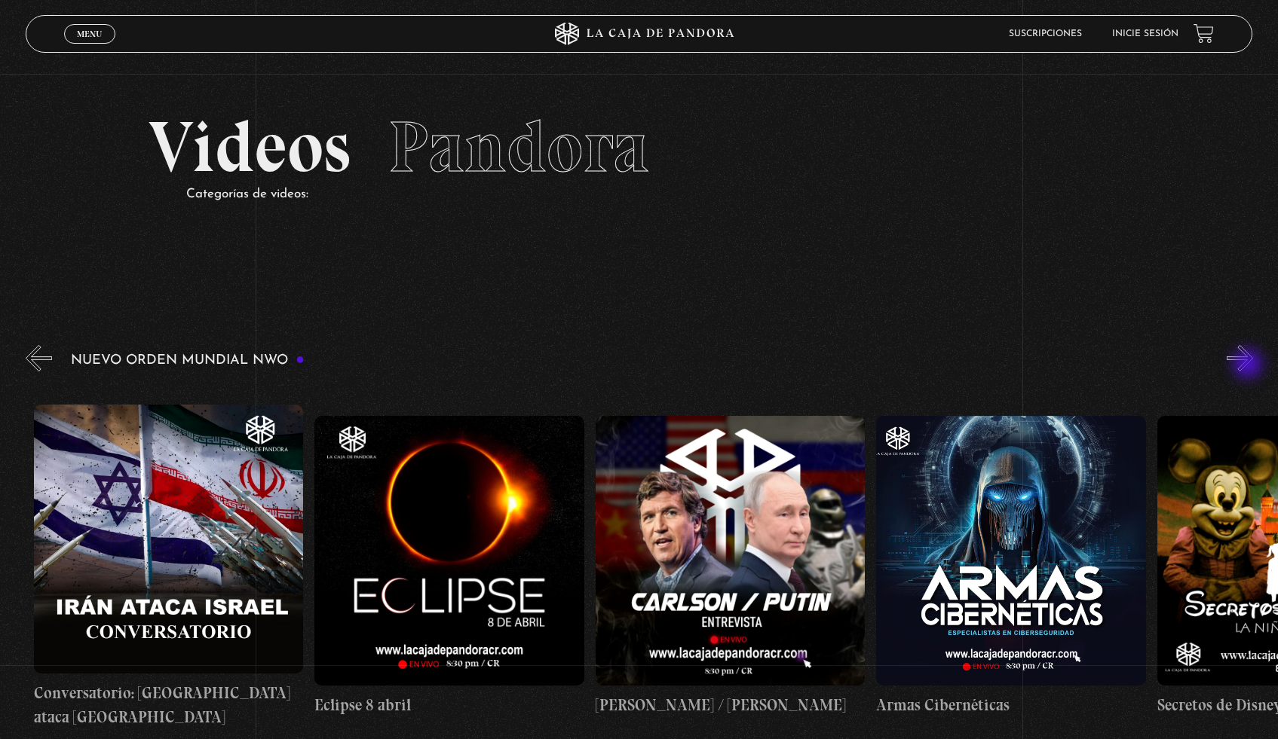
click at [1249, 366] on button "»" at bounding box center [1239, 358] width 26 height 26
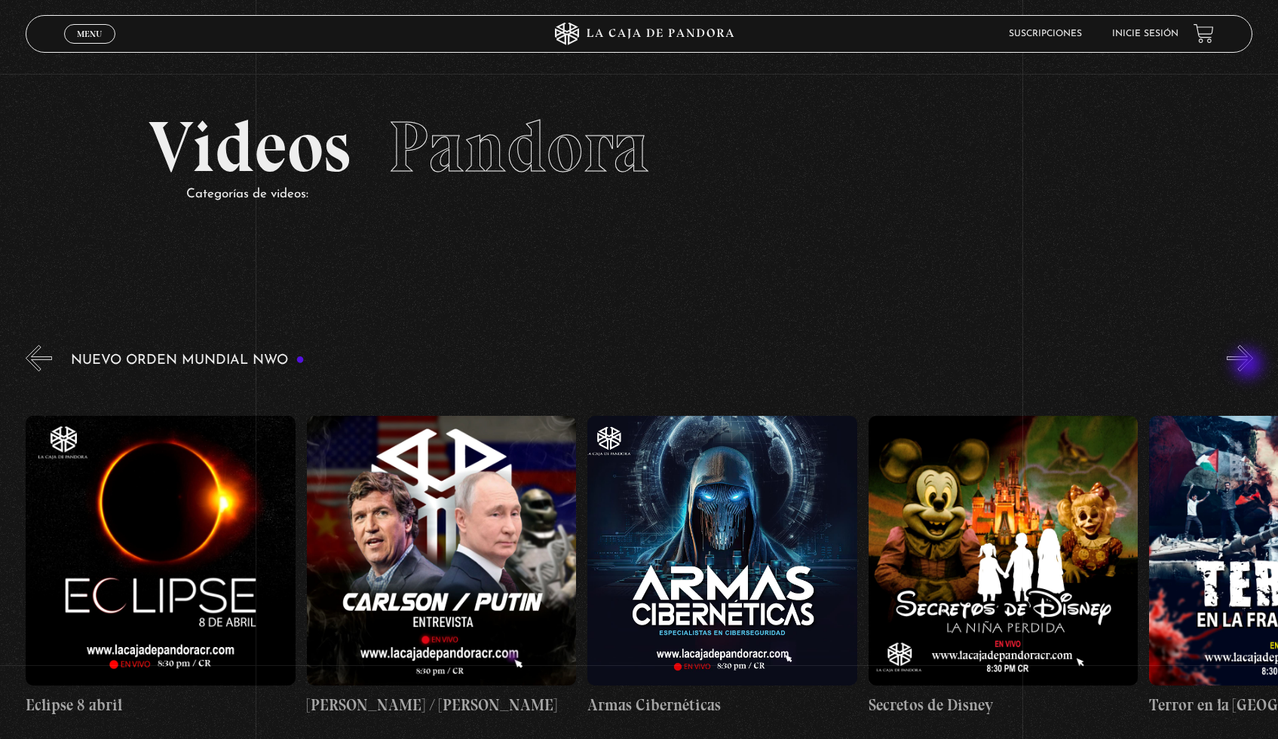
click at [1249, 366] on button "»" at bounding box center [1239, 358] width 26 height 26
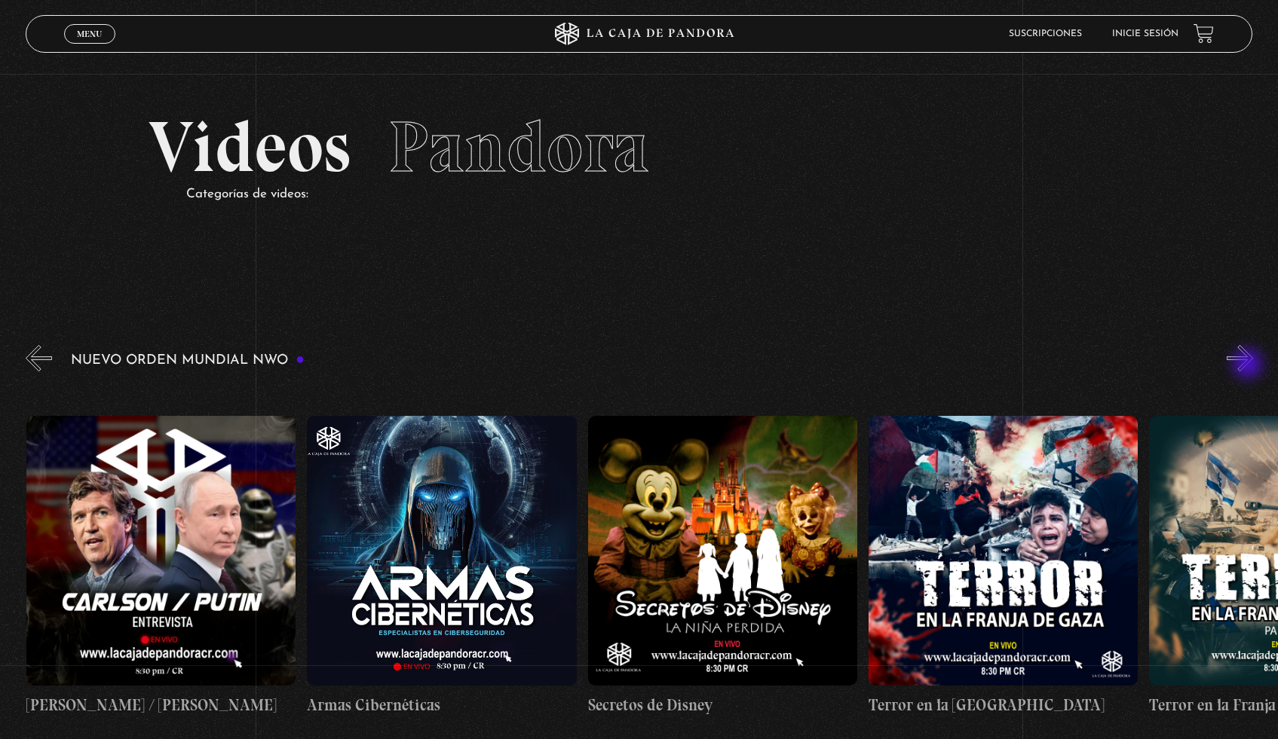
scroll to position [0, 5615]
click at [1249, 366] on button "»" at bounding box center [1239, 358] width 26 height 26
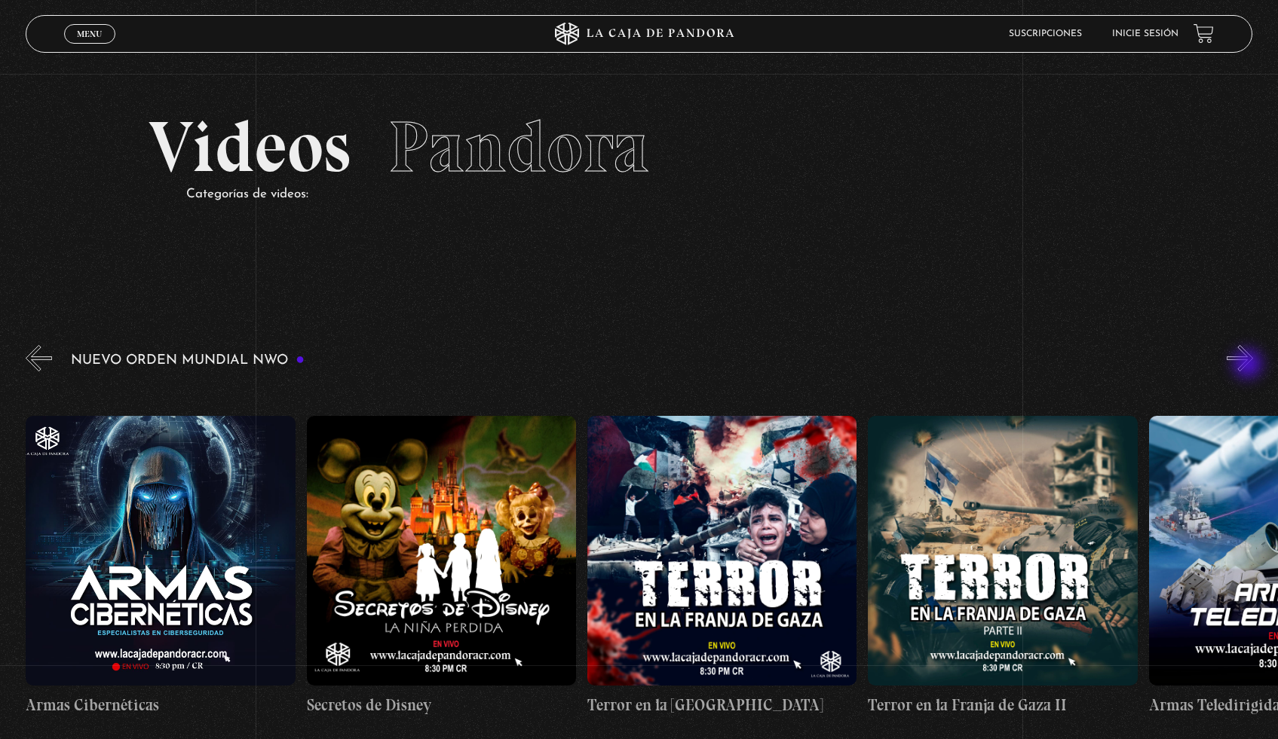
click at [1249, 366] on button "»" at bounding box center [1239, 358] width 26 height 26
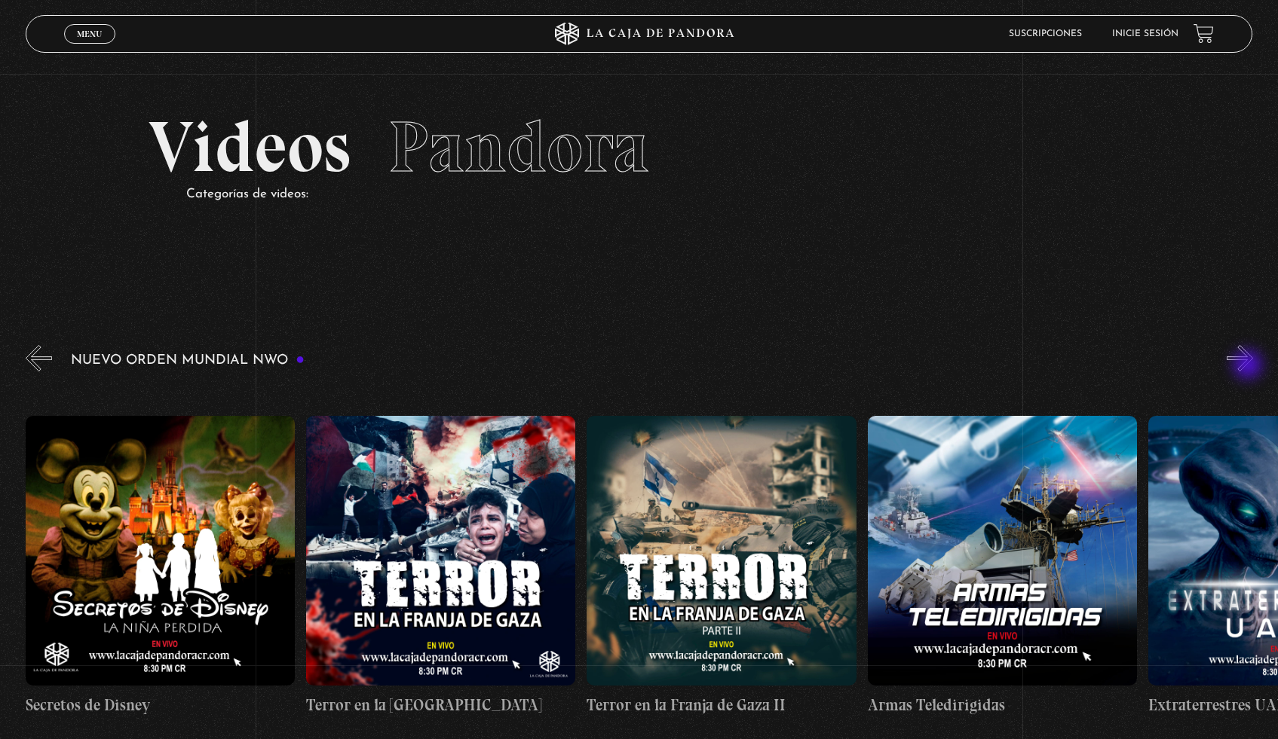
click at [1249, 366] on button "»" at bounding box center [1239, 358] width 26 height 26
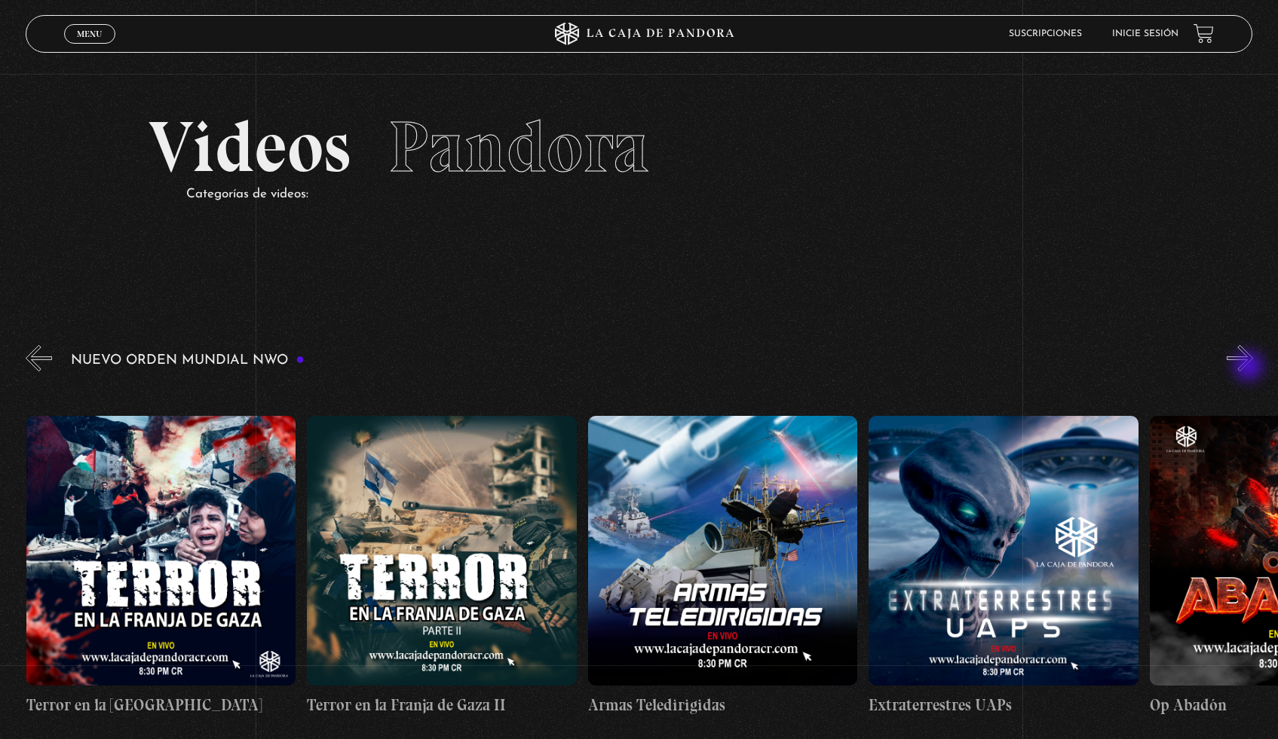
click at [1250, 368] on button "»" at bounding box center [1239, 358] width 26 height 26
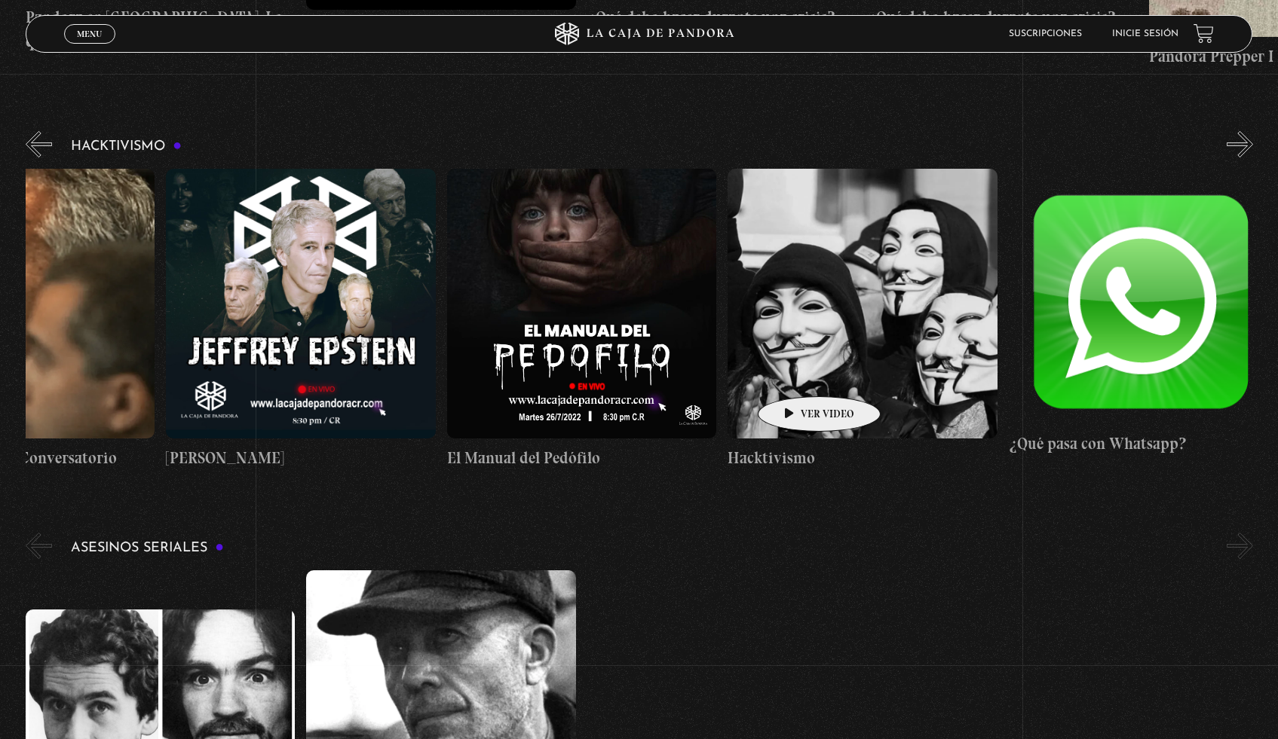
scroll to position [0, 0]
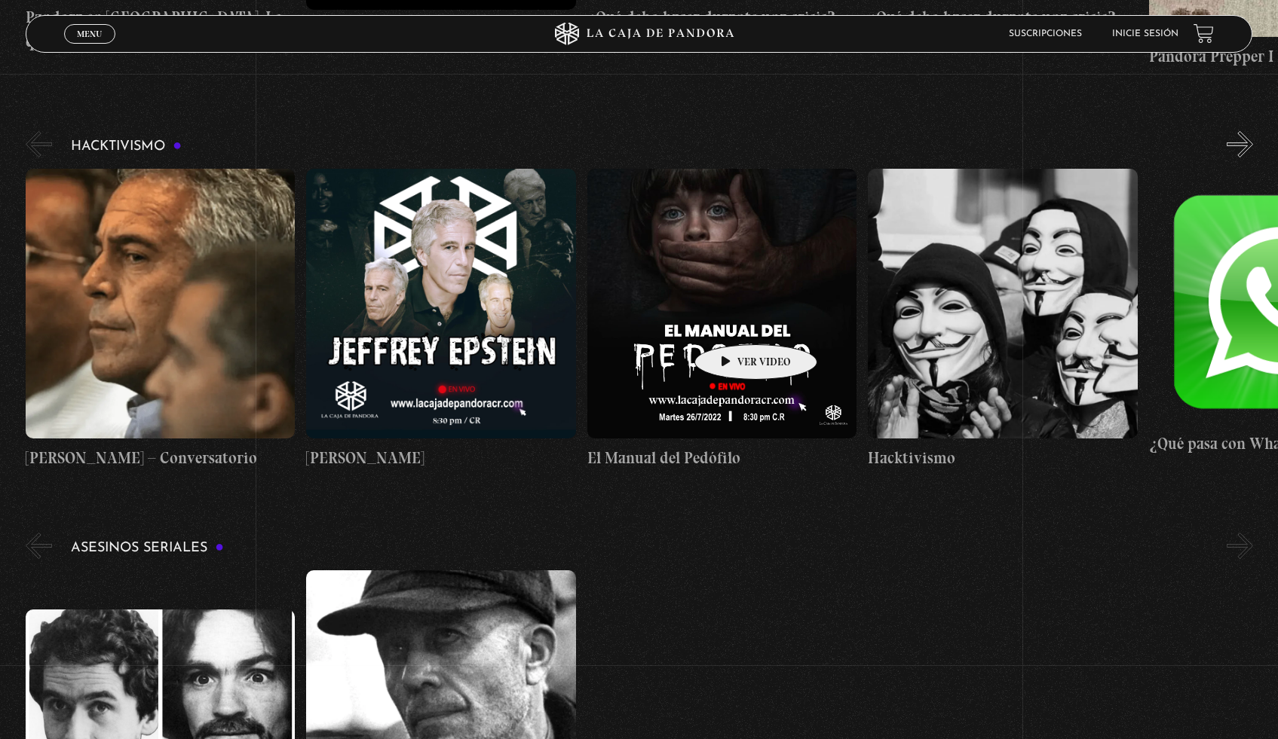
click at [732, 322] on figure at bounding box center [721, 303] width 269 height 269
click at [732, 306] on figure at bounding box center [721, 303] width 269 height 269
